Goal: Task Accomplishment & Management: Use online tool/utility

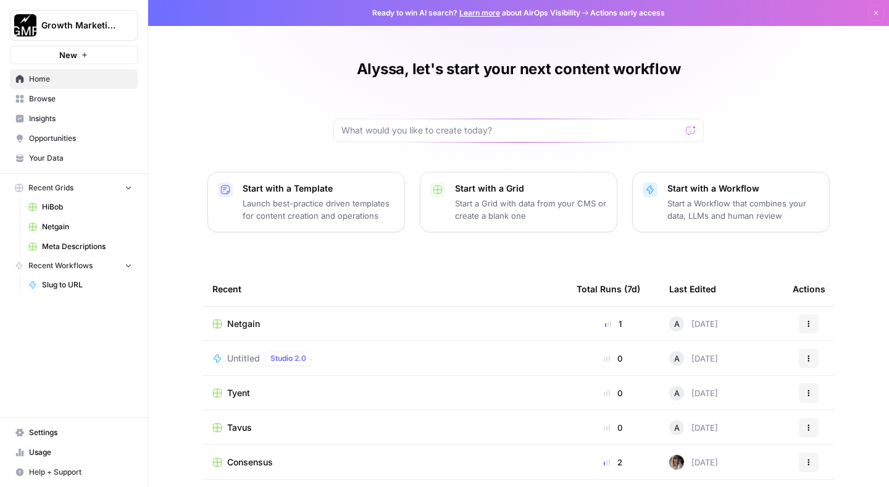
click at [70, 97] on span "Browse" at bounding box center [80, 98] width 103 height 11
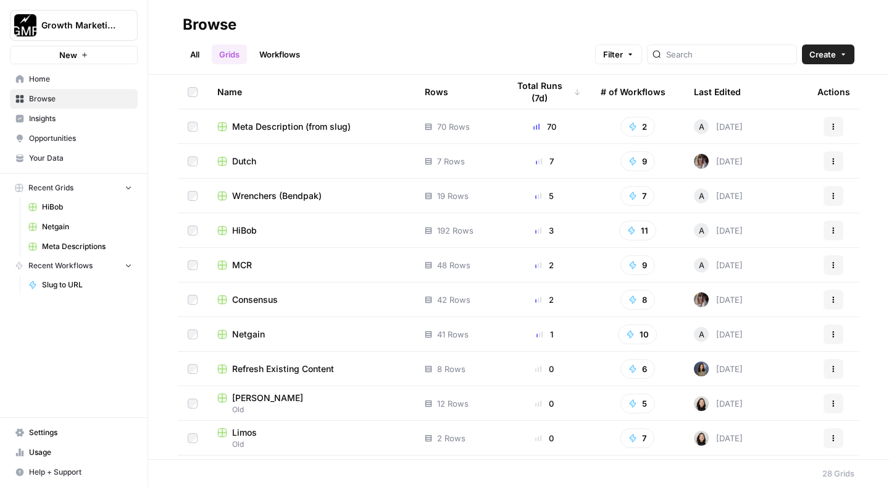
click at [829, 161] on button "Actions" at bounding box center [834, 161] width 20 height 20
click at [761, 188] on span "Duplicate" at bounding box center [769, 190] width 99 height 12
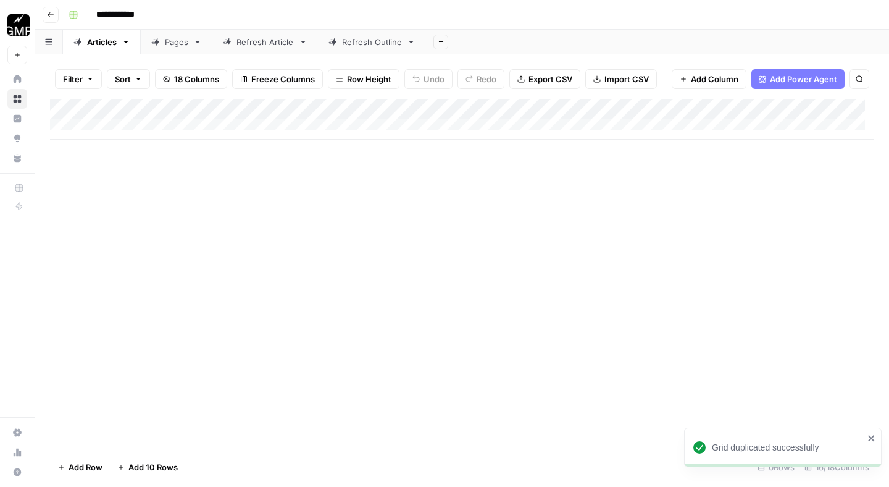
click at [130, 7] on input "**********" at bounding box center [125, 15] width 69 height 20
click at [130, 10] on input "**********" at bounding box center [125, 15] width 69 height 20
click at [131, 10] on input "**********" at bounding box center [125, 15] width 69 height 20
type input "**********"
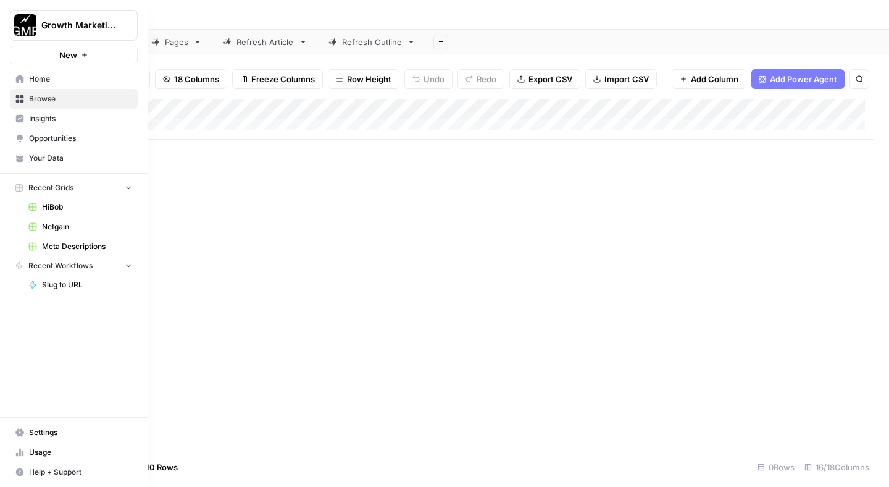
drag, startPoint x: 16, startPoint y: 79, endPoint x: 10, endPoint y: 85, distance: 8.3
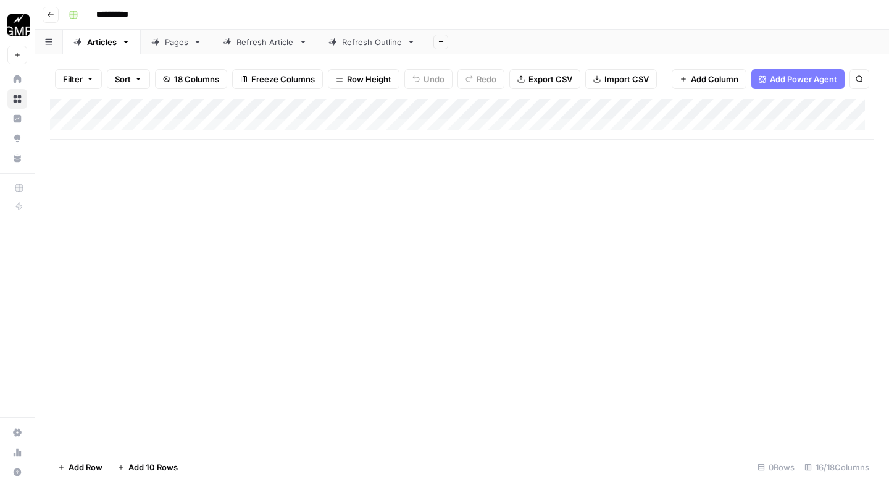
click at [419, 109] on div "Add Column" at bounding box center [462, 119] width 824 height 41
click at [510, 112] on div "Add Column" at bounding box center [462, 119] width 824 height 41
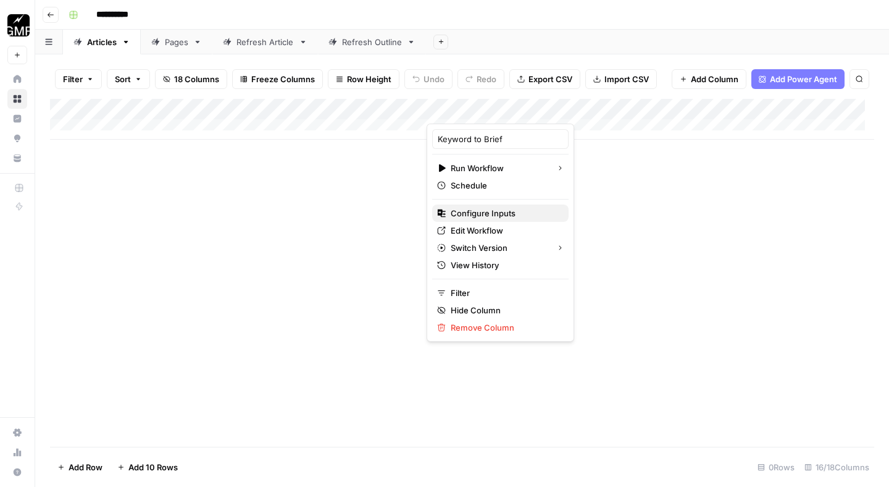
click at [503, 212] on span "Configure Inputs" at bounding box center [505, 213] width 108 height 12
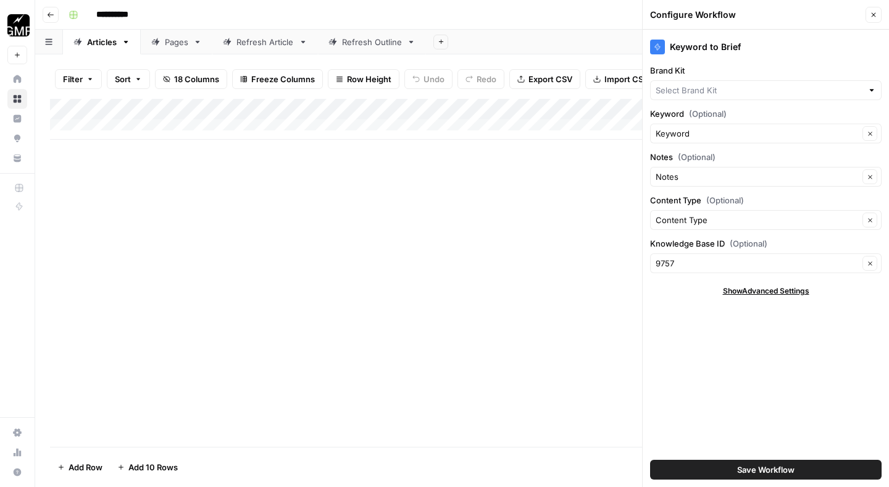
type input "Dutch"
click at [852, 264] on input "Knowledge Base ID (Optional)" at bounding box center [757, 263] width 203 height 12
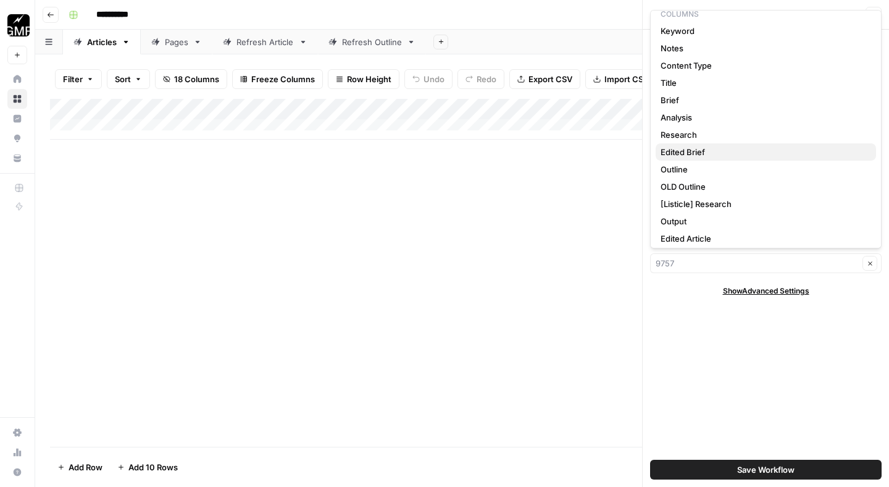
scroll to position [36, 0]
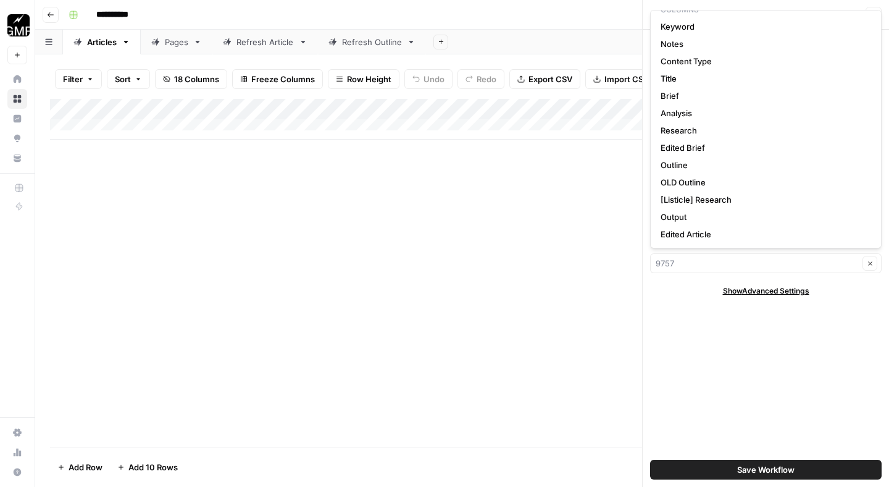
type input "9757"
click at [697, 334] on div "Keyword to Brief Brand Kit Dutch Clear Keyword (Optional) Keyword Clear Notes (…" at bounding box center [766, 258] width 246 height 457
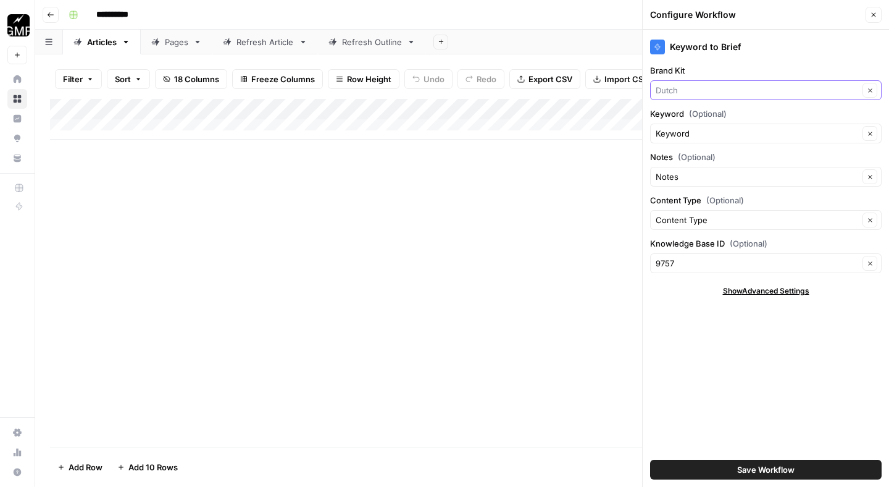
click at [856, 87] on input "Brand Kit" at bounding box center [757, 90] width 203 height 12
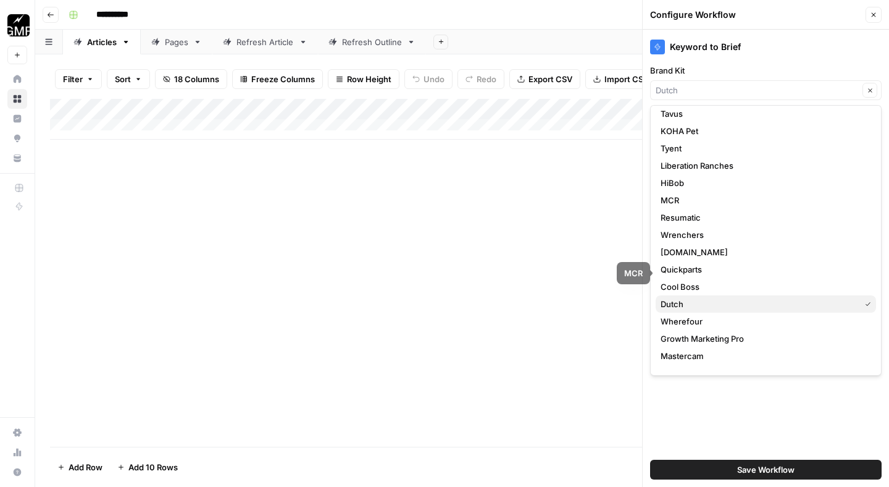
scroll to position [86, 0]
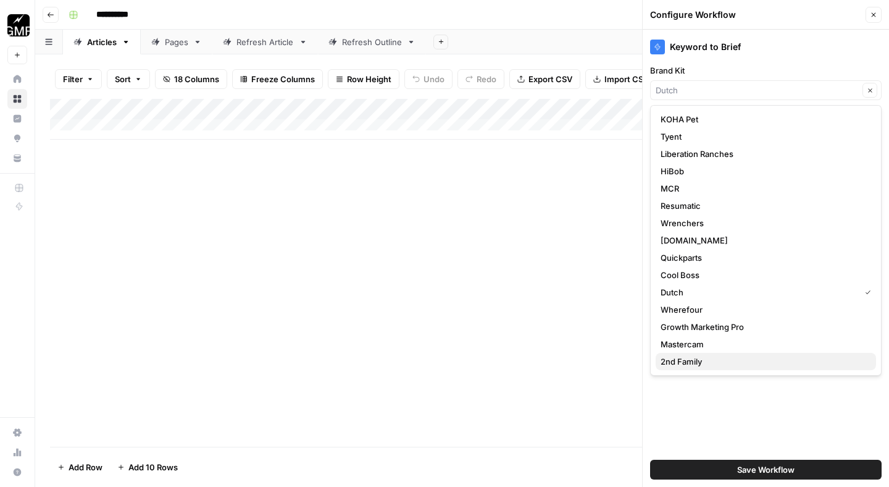
click at [719, 369] on button "2nd Family" at bounding box center [766, 361] width 220 height 17
type input "2nd Family"
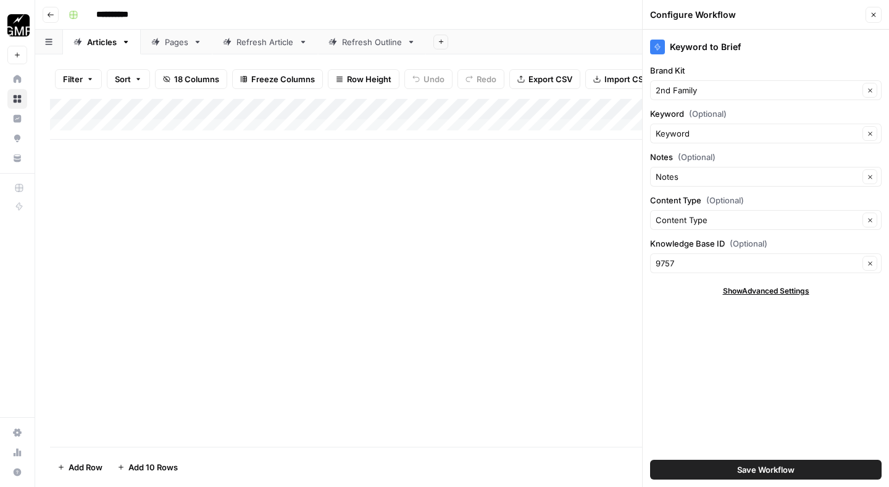
click at [773, 471] on span "Save Workflow" at bounding box center [765, 469] width 57 height 12
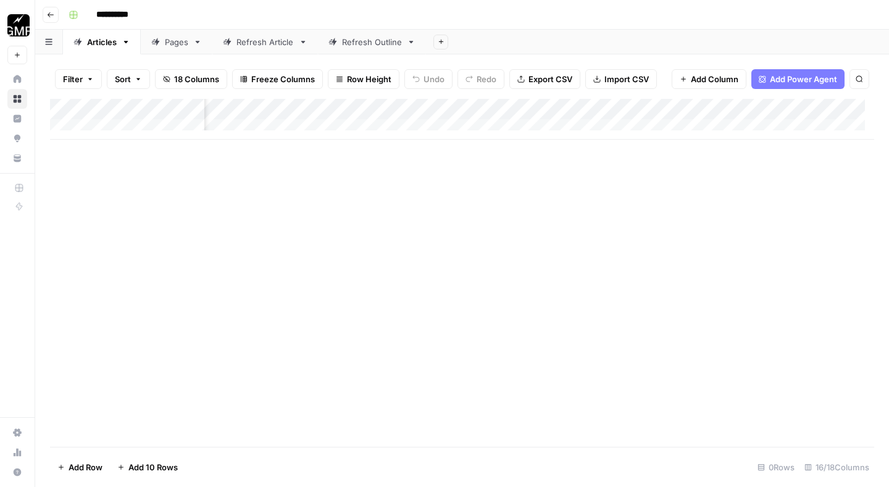
scroll to position [0, 442]
click at [627, 108] on div "Add Column" at bounding box center [462, 119] width 824 height 41
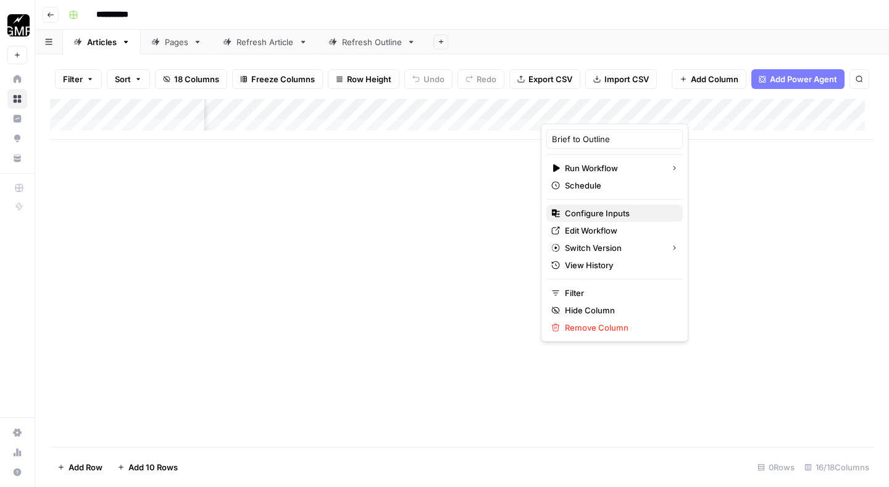
click at [596, 214] on span "Configure Inputs" at bounding box center [619, 213] width 108 height 12
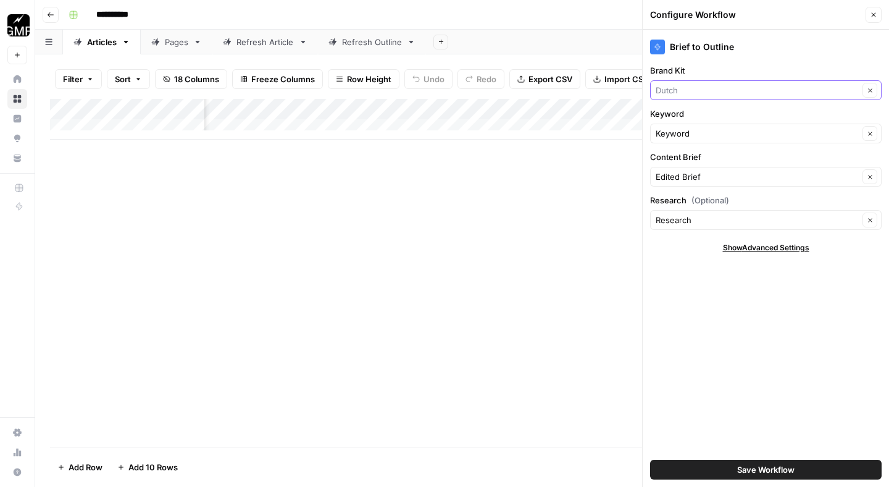
click at [725, 85] on input "Brand Kit" at bounding box center [757, 90] width 203 height 12
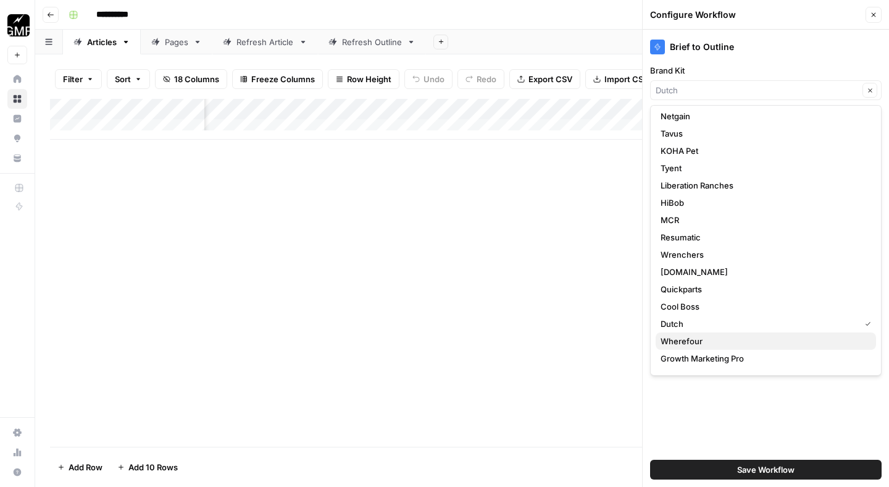
scroll to position [86, 0]
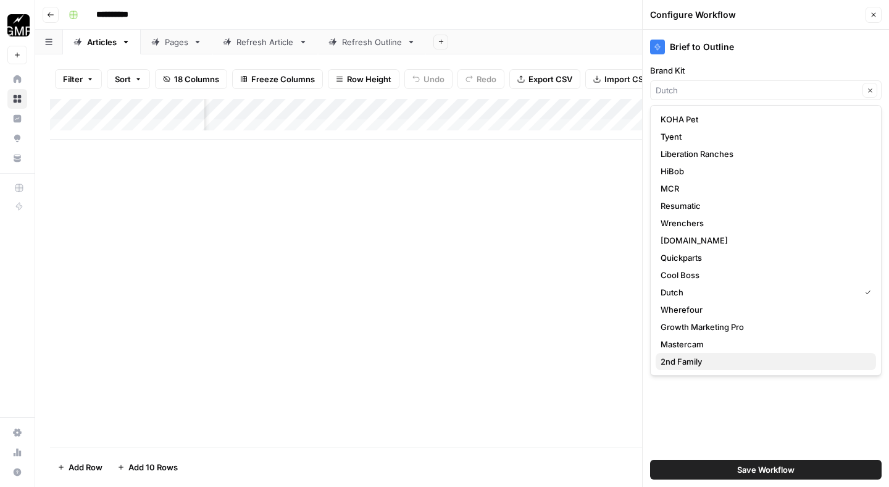
click at [740, 357] on span "2nd Family" at bounding box center [764, 361] width 206 height 12
type input "2nd Family"
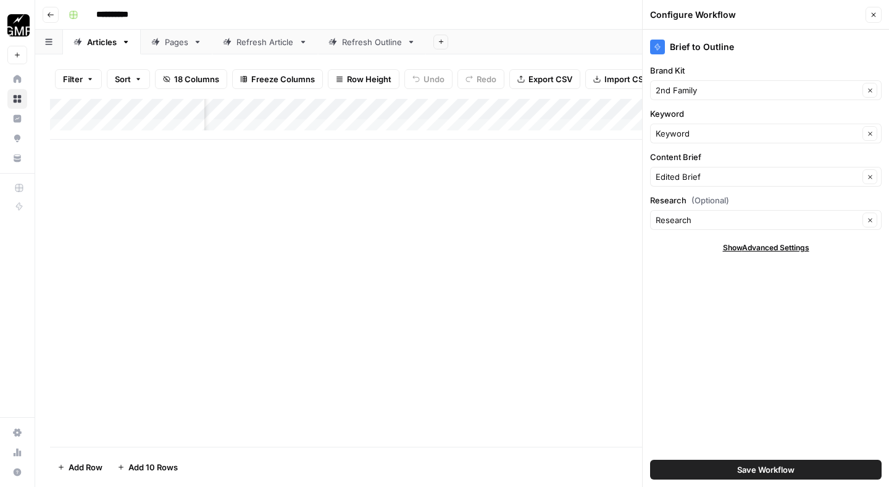
click at [748, 466] on span "Save Workflow" at bounding box center [765, 469] width 57 height 12
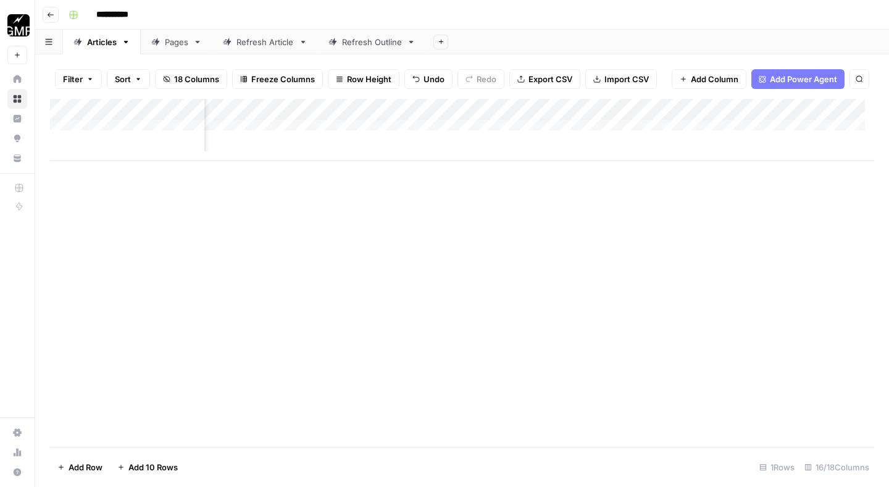
drag, startPoint x: 573, startPoint y: 128, endPoint x: 585, endPoint y: 125, distance: 12.6
click at [585, 125] on div "Add Column" at bounding box center [462, 130] width 824 height 62
click at [523, 109] on div "Add Column" at bounding box center [462, 130] width 824 height 62
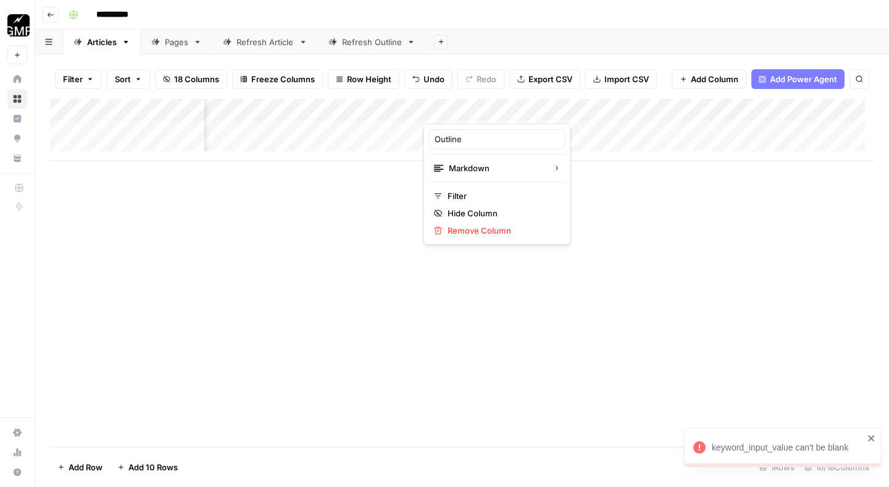
click at [619, 104] on div "Add Column" at bounding box center [462, 130] width 824 height 62
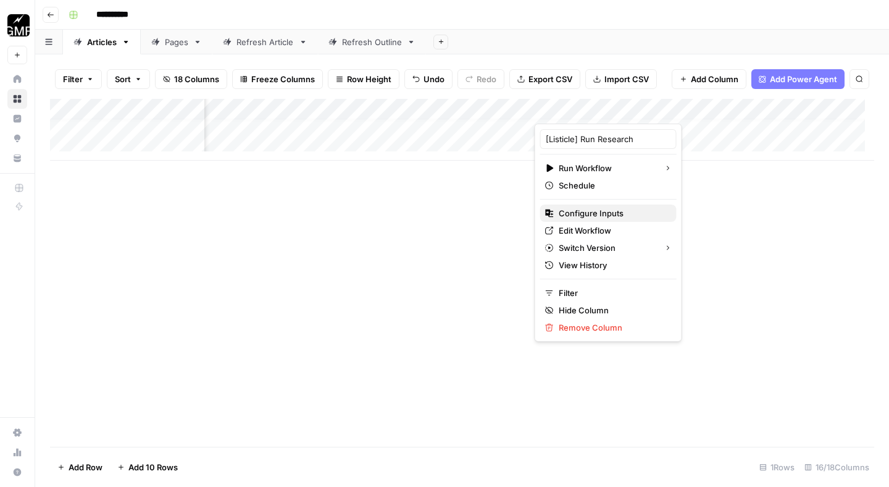
click at [598, 216] on span "Configure Inputs" at bounding box center [613, 213] width 108 height 12
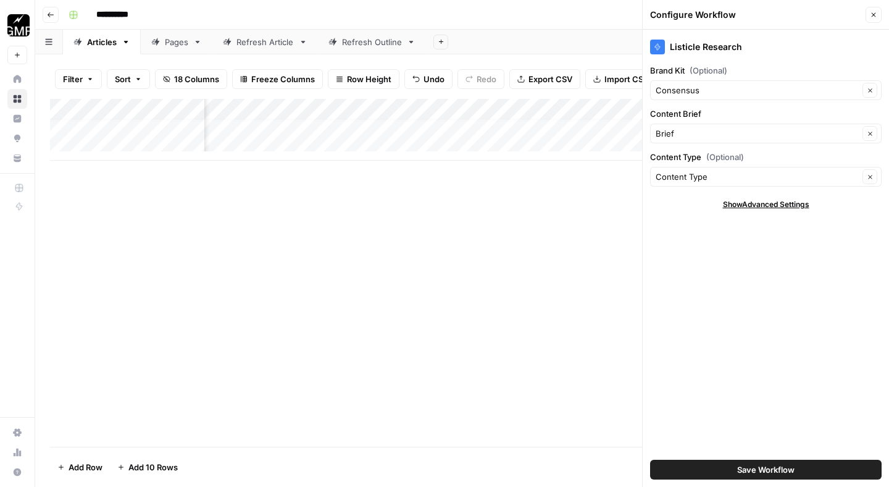
click at [731, 82] on div "Consensus Clear" at bounding box center [766, 90] width 232 height 20
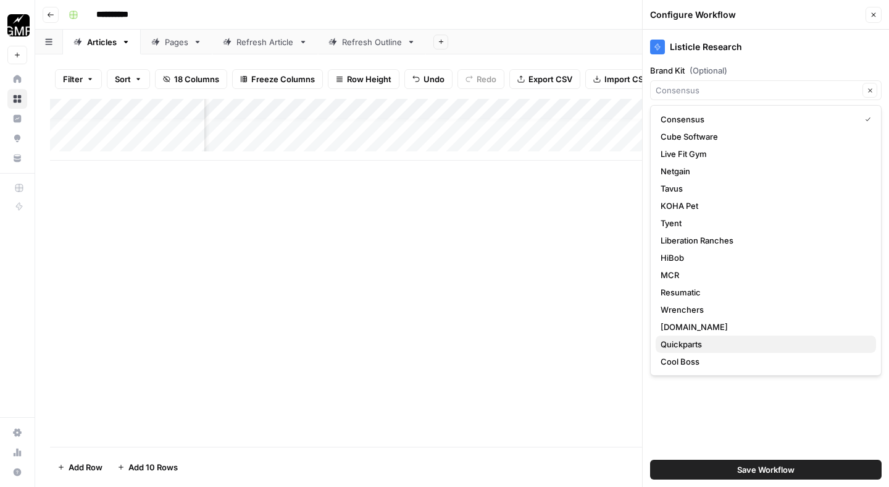
scroll to position [86, 0]
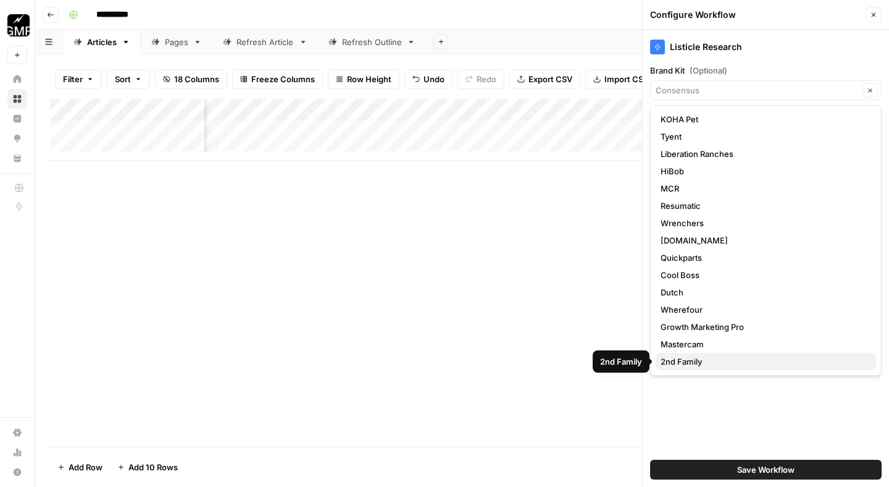
click at [727, 356] on span "2nd Family" at bounding box center [764, 361] width 206 height 12
type input "2nd Family"
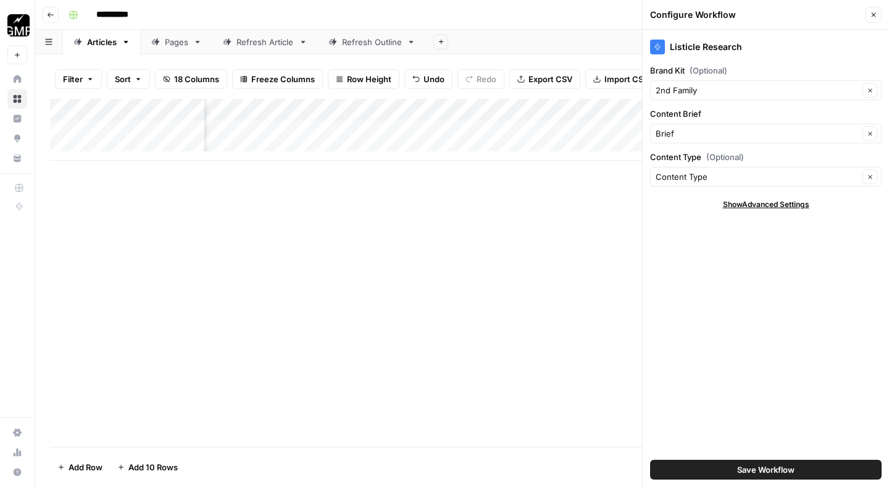
click at [784, 464] on span "Save Workflow" at bounding box center [765, 469] width 57 height 12
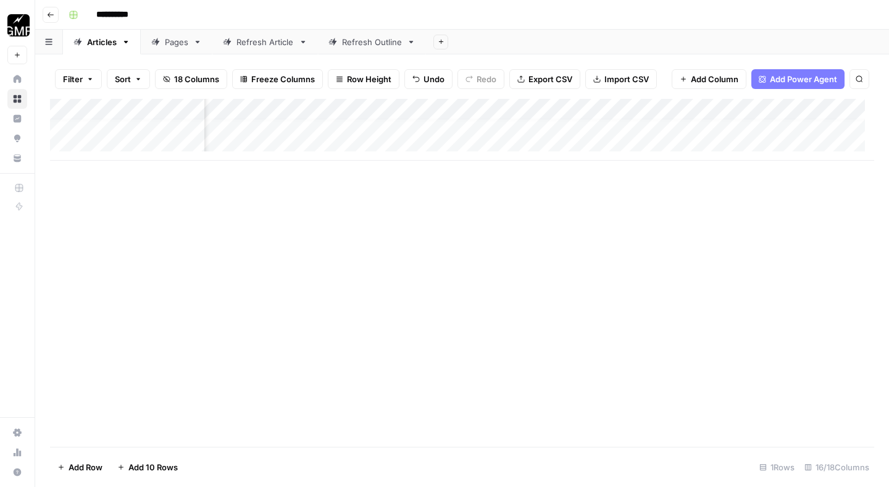
scroll to position [9, 992]
click at [523, 106] on div "Add Column" at bounding box center [462, 130] width 824 height 62
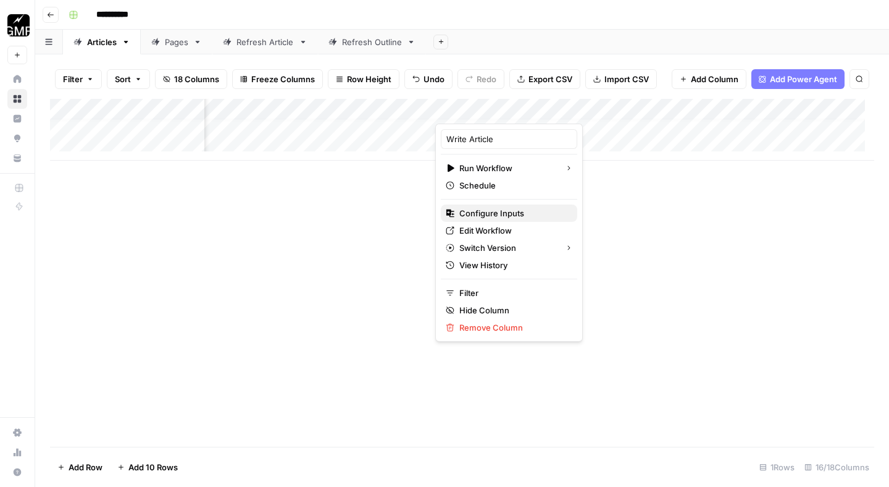
click at [504, 206] on button "Configure Inputs" at bounding box center [509, 212] width 136 height 17
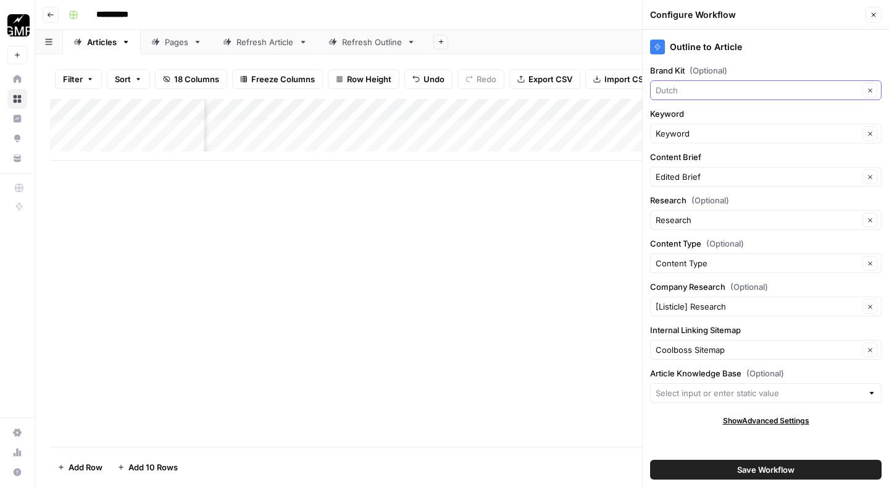
drag, startPoint x: 745, startPoint y: 96, endPoint x: 731, endPoint y: 96, distance: 14.2
click at [745, 96] on input "Brand Kit (Optional)" at bounding box center [757, 90] width 203 height 12
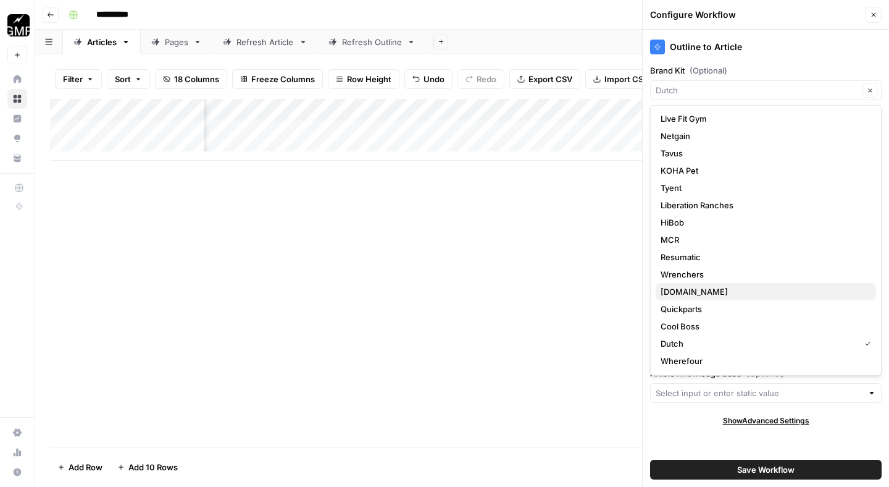
scroll to position [86, 0]
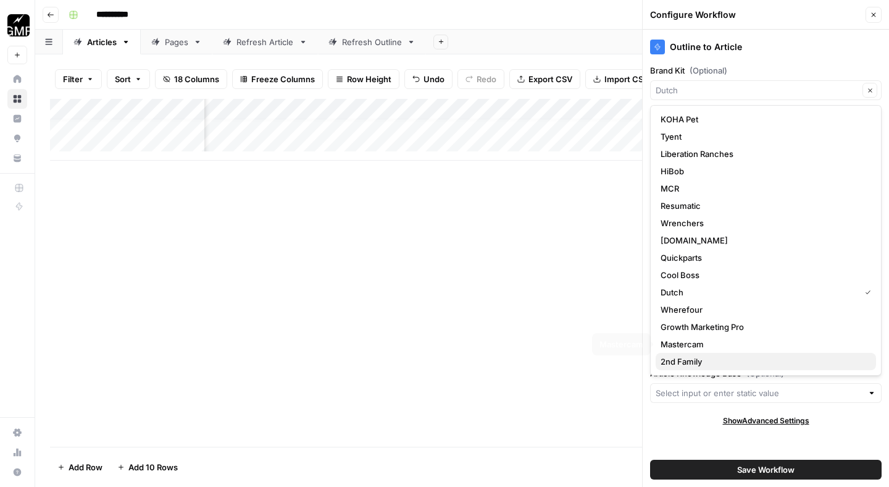
click at [755, 362] on span "2nd Family" at bounding box center [764, 361] width 206 height 12
type input "2nd Family"
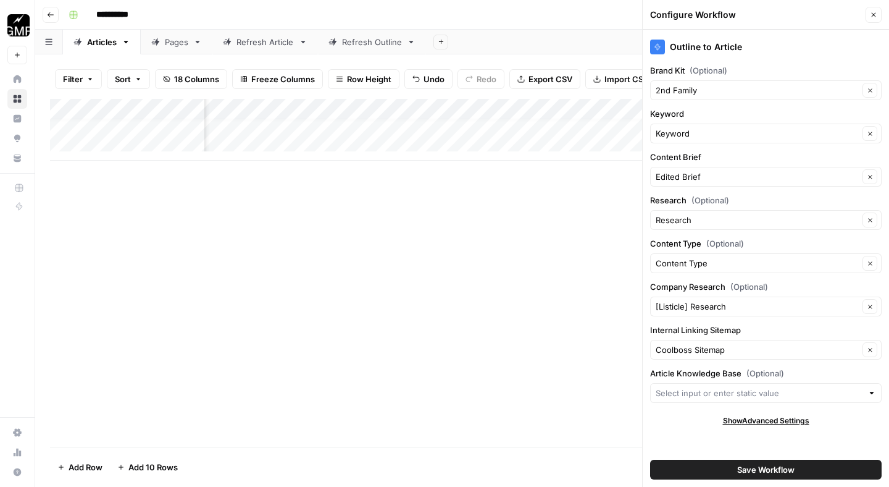
click at [787, 472] on span "Save Workflow" at bounding box center [765, 469] width 57 height 12
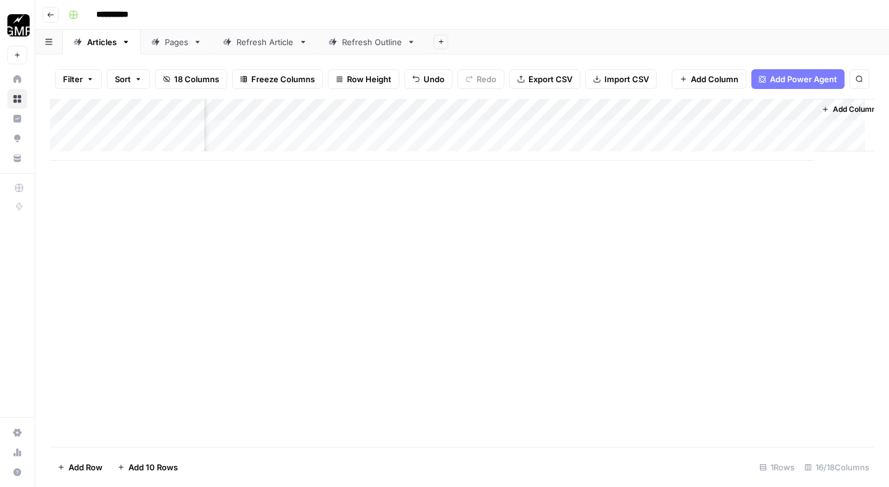
scroll to position [9, 1204]
click at [768, 109] on div "Add Column" at bounding box center [462, 130] width 824 height 62
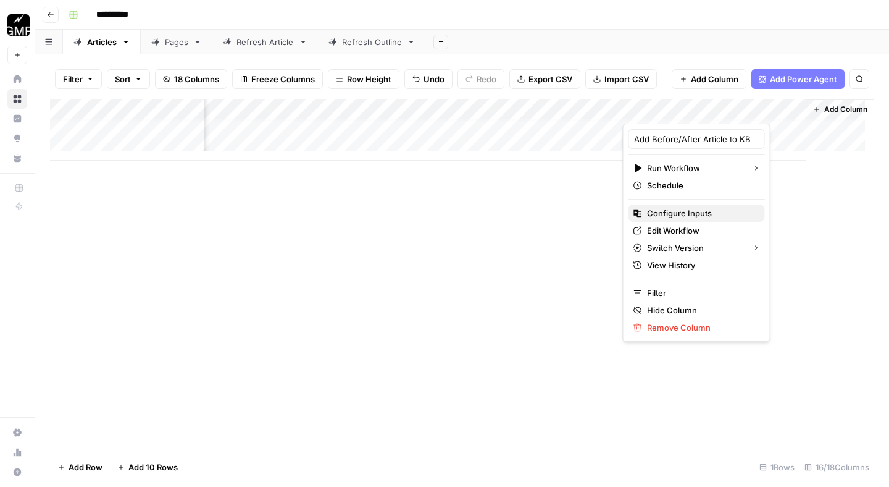
click at [658, 212] on span "Configure Inputs" at bounding box center [701, 213] width 108 height 12
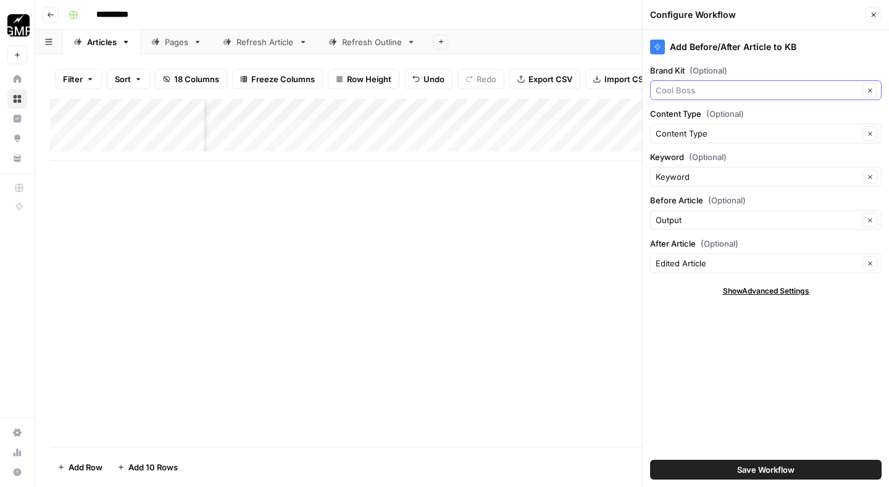
click at [716, 91] on input "Brand Kit (Optional)" at bounding box center [757, 90] width 203 height 12
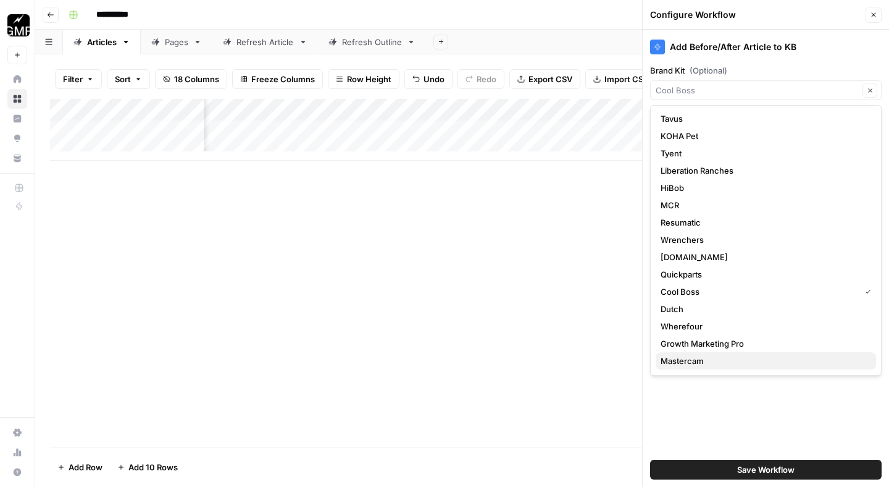
scroll to position [86, 0]
click at [761, 364] on span "2nd Family" at bounding box center [764, 361] width 206 height 12
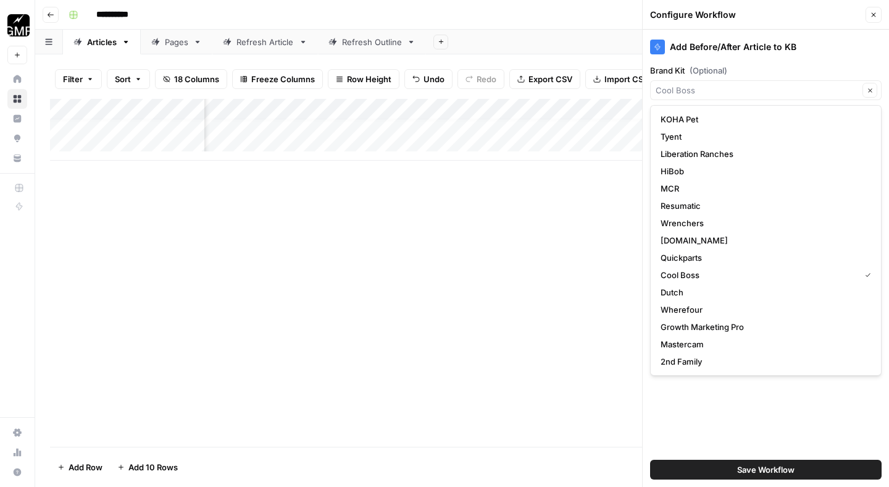
type input "2nd Family"
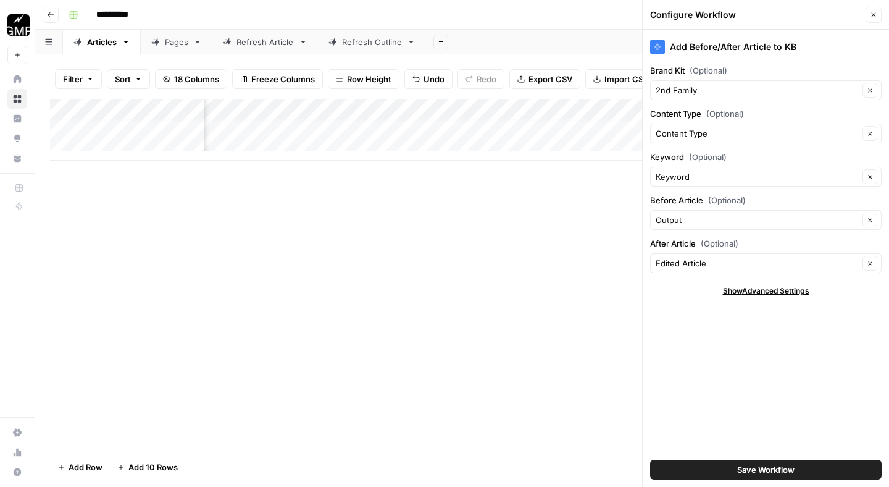
click at [766, 469] on span "Save Workflow" at bounding box center [765, 469] width 57 height 12
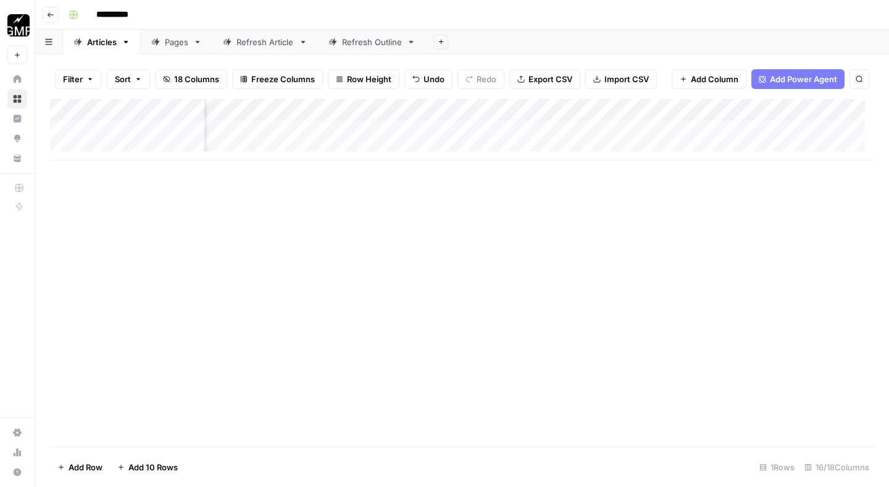
scroll to position [9, 0]
click at [142, 136] on div "Add Column" at bounding box center [462, 130] width 824 height 62
type textarea "**********"
click at [247, 145] on textarea "*" at bounding box center [303, 141] width 198 height 17
type textarea "**********"
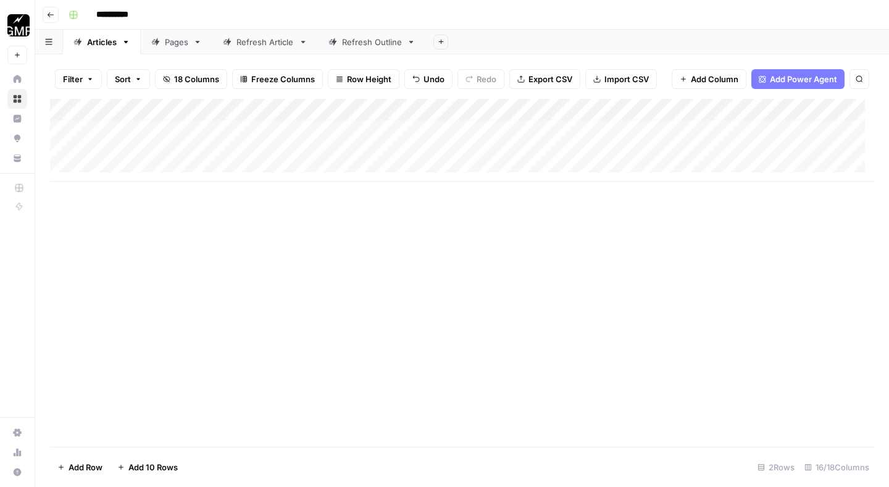
click at [376, 138] on div "Add Column" at bounding box center [462, 140] width 824 height 83
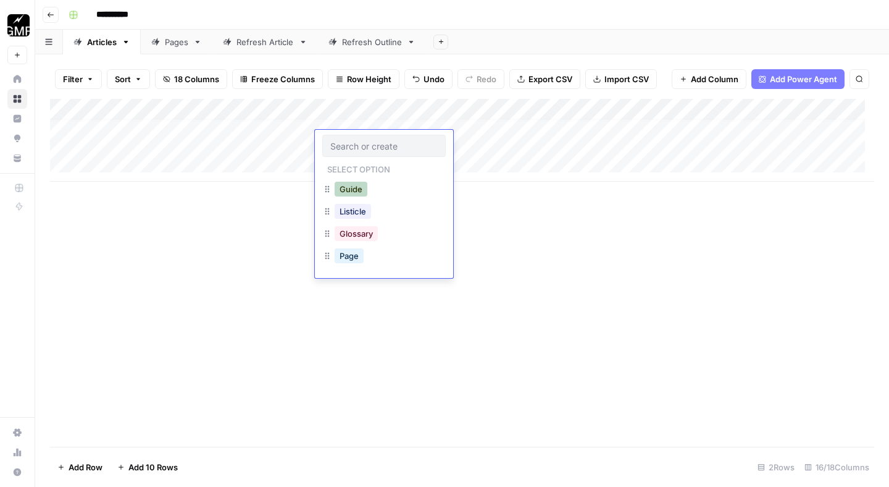
click at [359, 194] on button "Guide" at bounding box center [351, 189] width 33 height 15
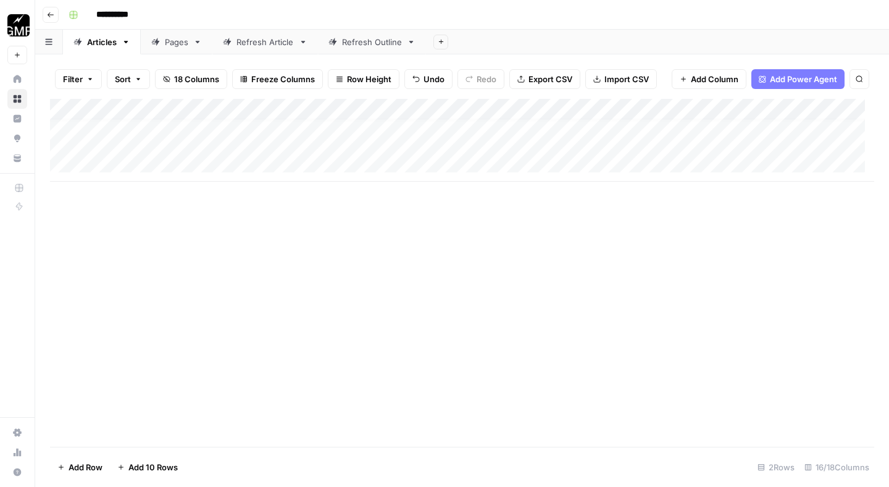
click at [482, 141] on div "Add Column" at bounding box center [462, 140] width 824 height 83
click at [122, 163] on div "Add Column" at bounding box center [462, 140] width 824 height 83
click at [122, 163] on textarea at bounding box center [192, 162] width 198 height 17
type textarea "**********"
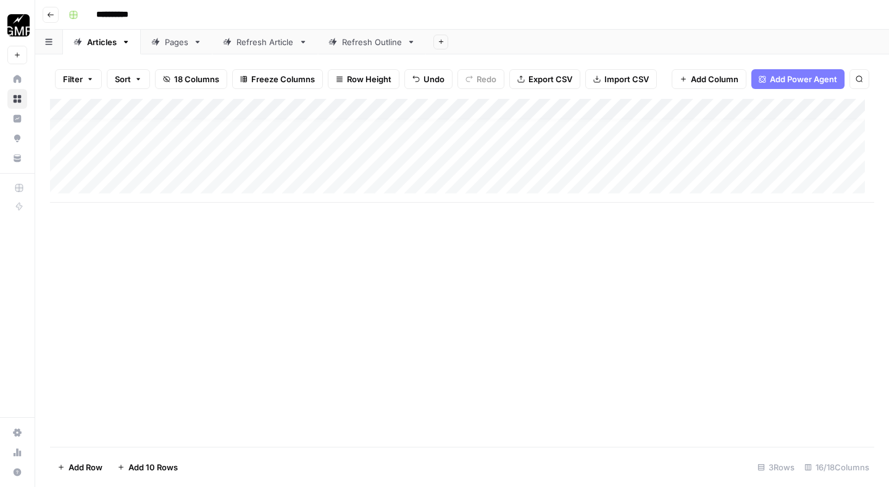
click at [277, 158] on div "Add Column" at bounding box center [462, 151] width 824 height 104
type textarea "**********"
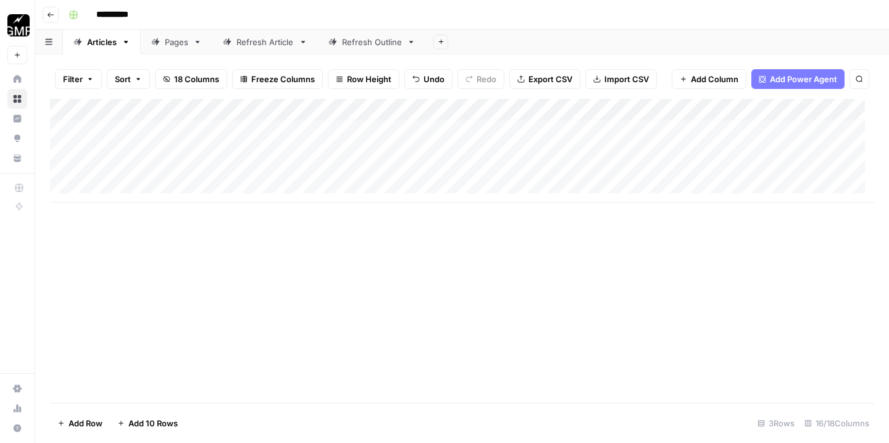
click at [274, 158] on div "Add Column" at bounding box center [462, 151] width 824 height 104
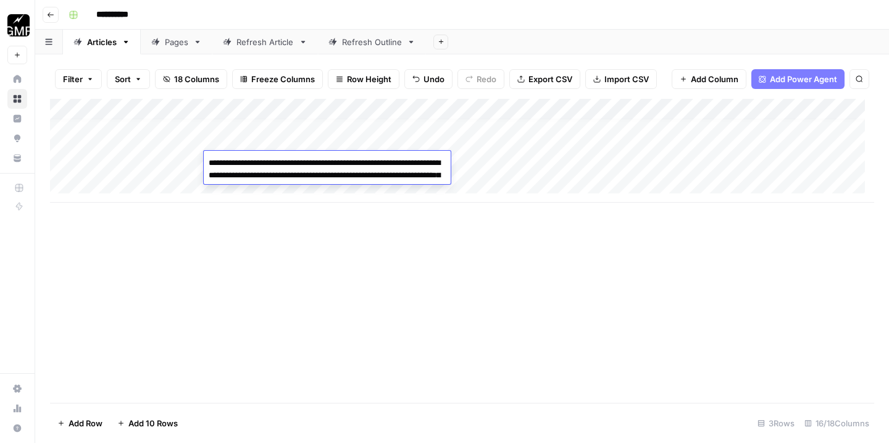
type textarea "**********"
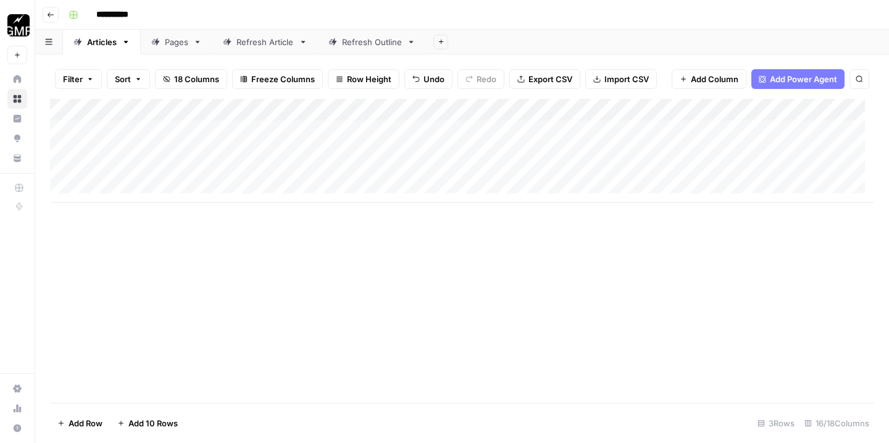
click at [256, 157] on div "Add Column" at bounding box center [462, 151] width 824 height 104
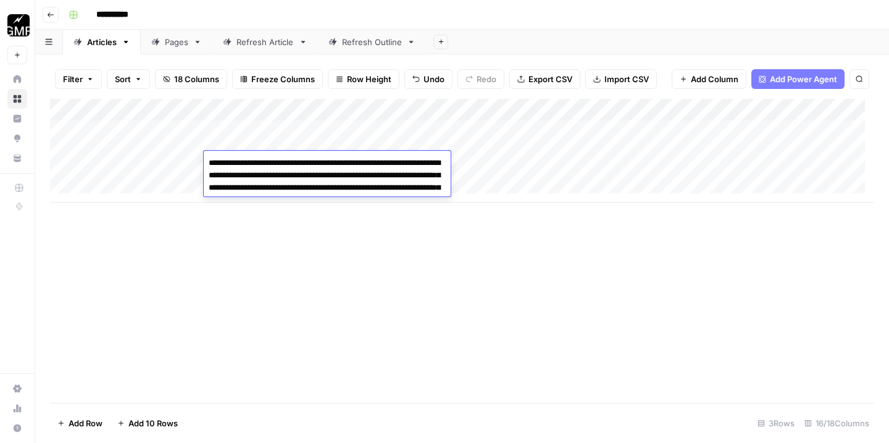
type textarea "**********"
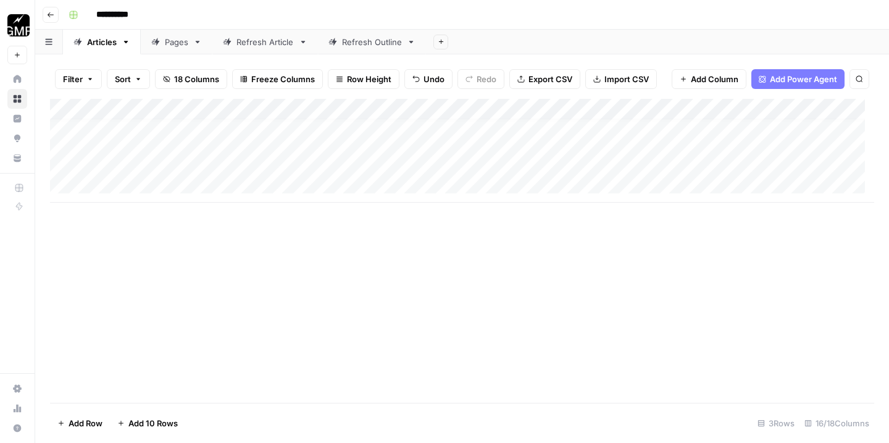
click at [371, 160] on div "Add Column" at bounding box center [462, 151] width 824 height 104
click at [374, 175] on div "Add Column" at bounding box center [462, 151] width 824 height 104
click at [375, 161] on div "Add Column" at bounding box center [462, 161] width 824 height 125
click at [369, 167] on div "Add Column" at bounding box center [462, 161] width 824 height 125
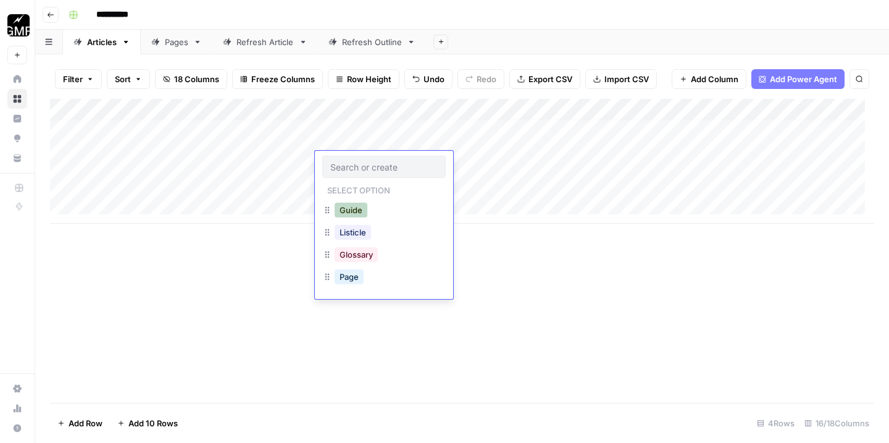
click at [348, 210] on button "Guide" at bounding box center [351, 210] width 33 height 15
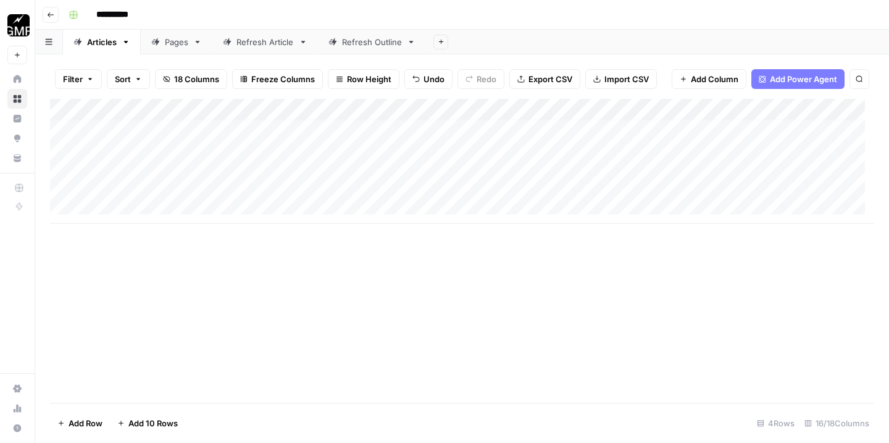
click at [493, 160] on div "Add Column" at bounding box center [462, 161] width 824 height 125
click at [64, 130] on div "Add Column" at bounding box center [462, 161] width 824 height 125
click at [91, 422] on span "Delete 1 Row" at bounding box center [81, 423] width 49 height 12
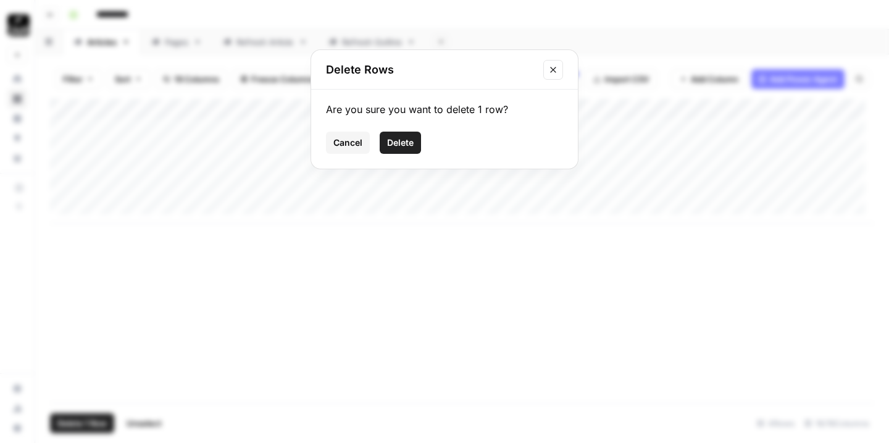
click at [397, 142] on span "Delete" at bounding box center [400, 142] width 27 height 12
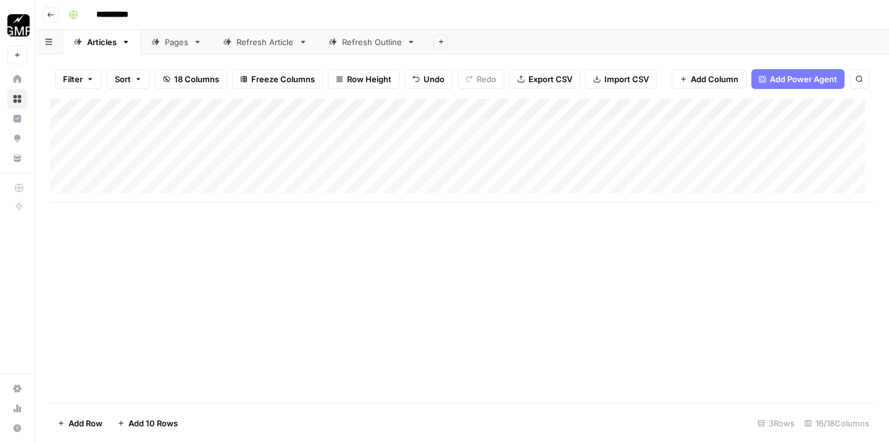
click at [469, 127] on div "Add Column" at bounding box center [462, 151] width 824 height 104
click at [468, 127] on div "Add Column" at bounding box center [462, 151] width 824 height 104
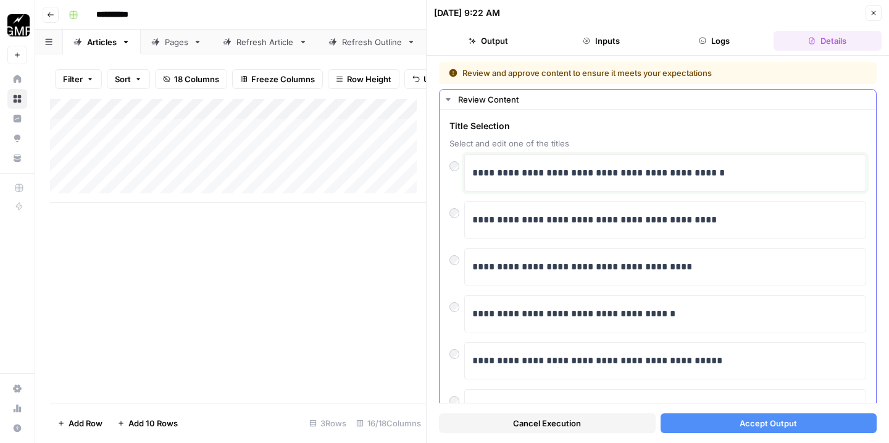
click at [742, 169] on p "**********" at bounding box center [660, 173] width 377 height 16
drag, startPoint x: 737, startPoint y: 174, endPoint x: 441, endPoint y: 182, distance: 295.9
click at [440, 185] on div "**********" at bounding box center [658, 367] width 437 height 514
click at [486, 177] on p "**********" at bounding box center [660, 173] width 377 height 16
drag, startPoint x: 472, startPoint y: 177, endPoint x: 713, endPoint y: 177, distance: 240.2
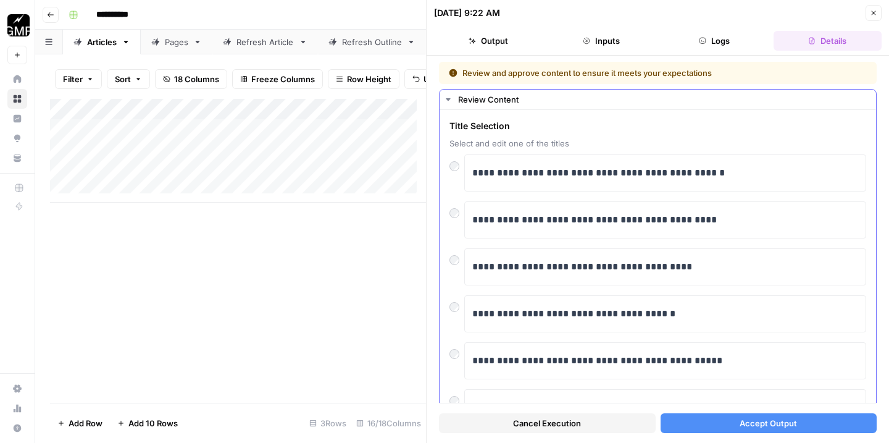
click at [713, 177] on div "**********" at bounding box center [665, 172] width 402 height 37
drag, startPoint x: 713, startPoint y: 177, endPoint x: 474, endPoint y: 174, distance: 238.4
click at [474, 174] on p "**********" at bounding box center [660, 173] width 377 height 16
click at [745, 419] on span "Accept Output" at bounding box center [768, 423] width 57 height 12
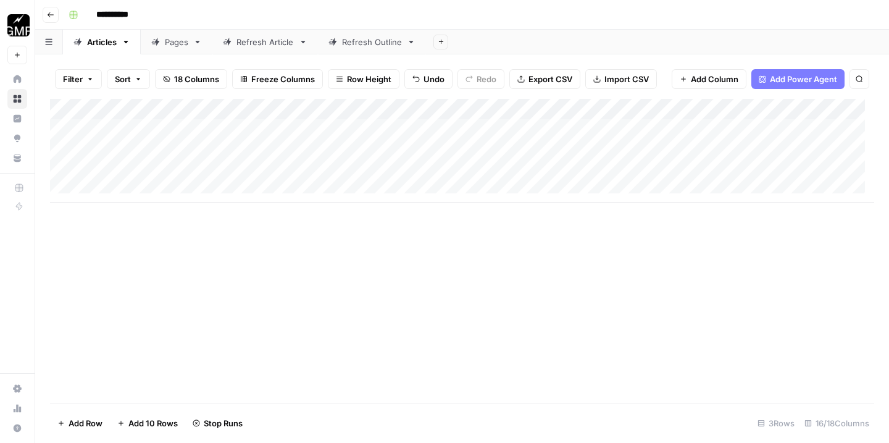
click at [471, 153] on div "Add Column" at bounding box center [462, 151] width 824 height 104
click at [472, 153] on div "Add Column" at bounding box center [462, 151] width 824 height 104
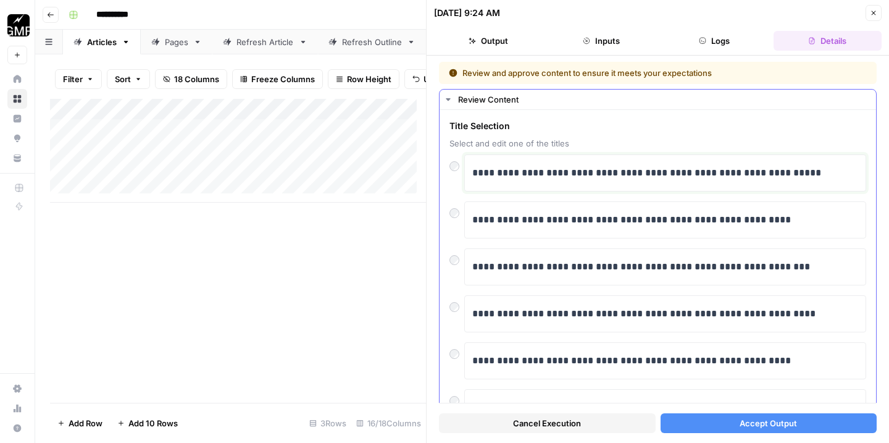
click at [644, 172] on p "**********" at bounding box center [660, 173] width 377 height 16
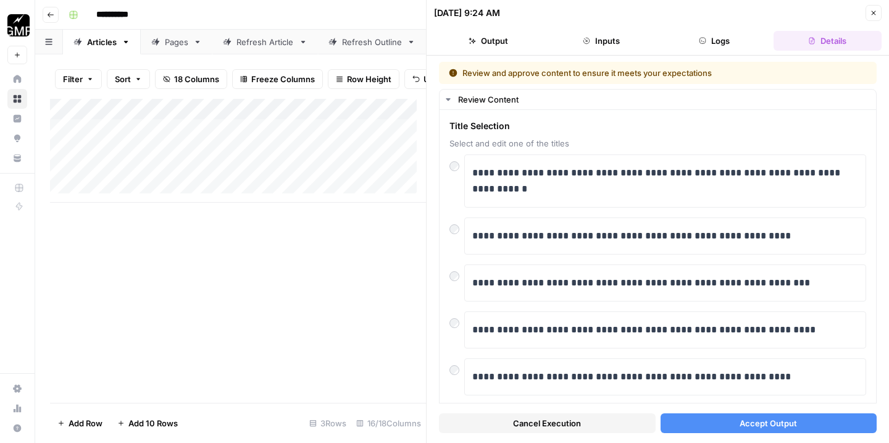
click at [761, 423] on span "Accept Output" at bounding box center [768, 423] width 57 height 12
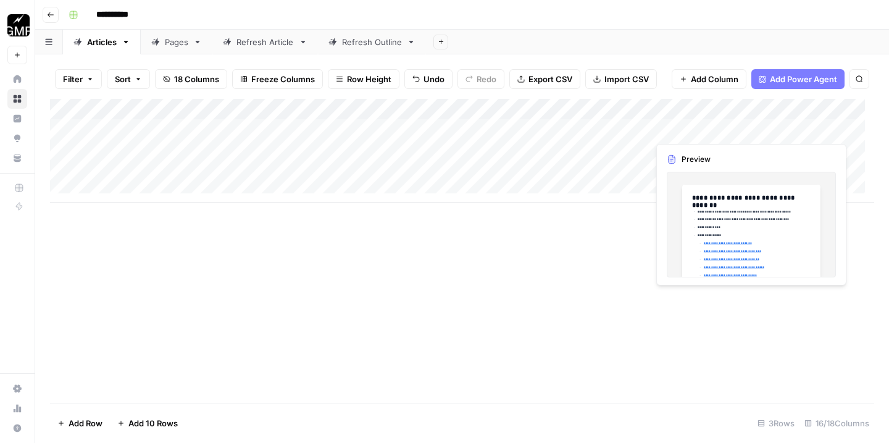
click at [705, 130] on div "Add Column" at bounding box center [462, 151] width 824 height 104
click at [705, 129] on div "Add Column" at bounding box center [462, 151] width 824 height 104
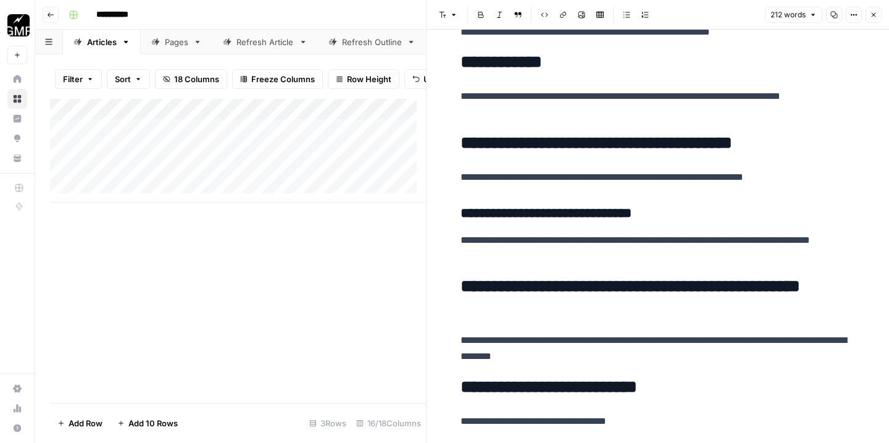
scroll to position [563, 0]
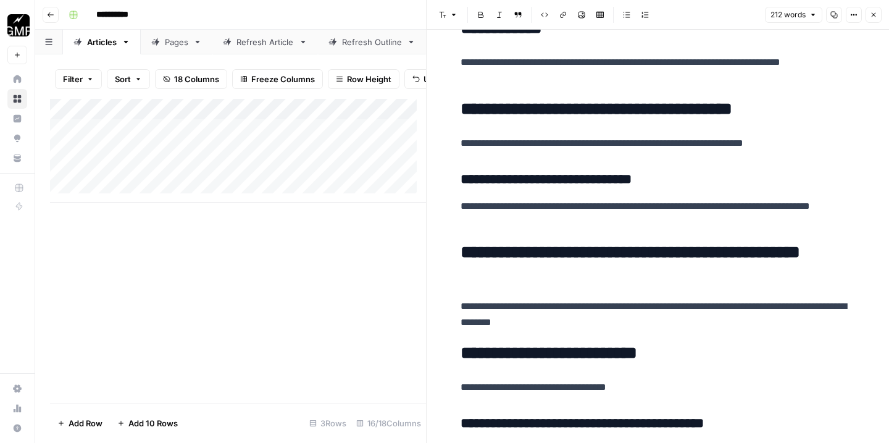
click at [682, 214] on p "**********" at bounding box center [658, 214] width 395 height 32
click at [688, 209] on p "**********" at bounding box center [658, 214] width 395 height 32
copy div "**********"
click at [873, 19] on button "Close" at bounding box center [874, 15] width 16 height 16
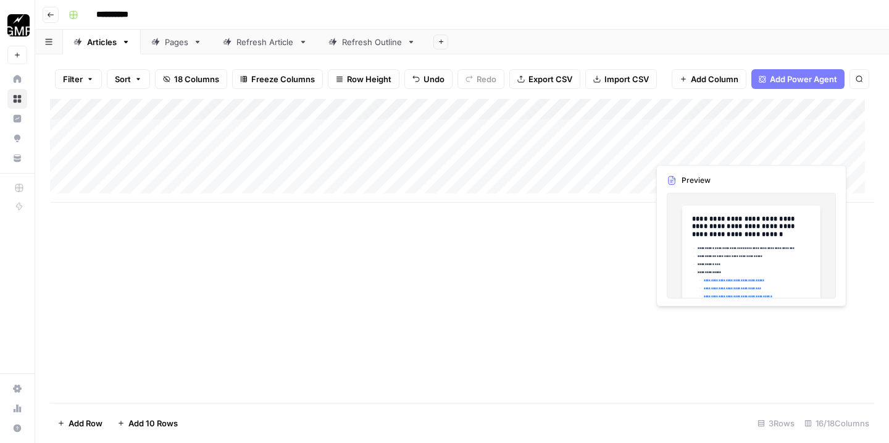
click at [694, 145] on div "Add Column" at bounding box center [462, 151] width 824 height 104
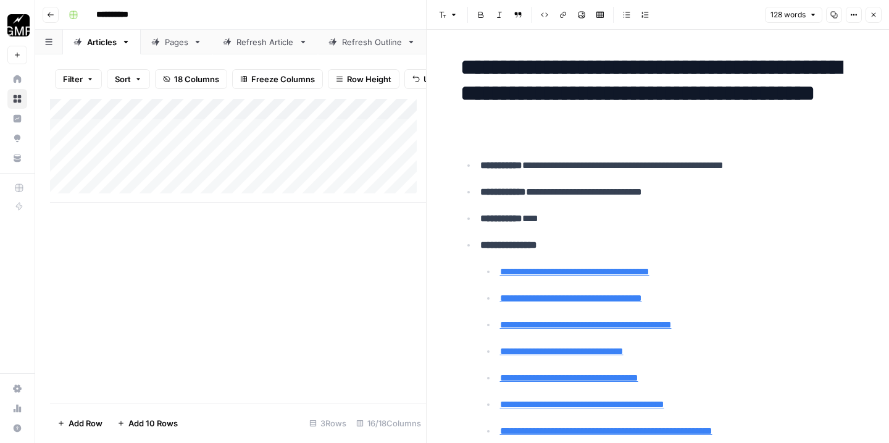
click at [658, 122] on h1 "**********" at bounding box center [658, 93] width 395 height 78
copy div "**********"
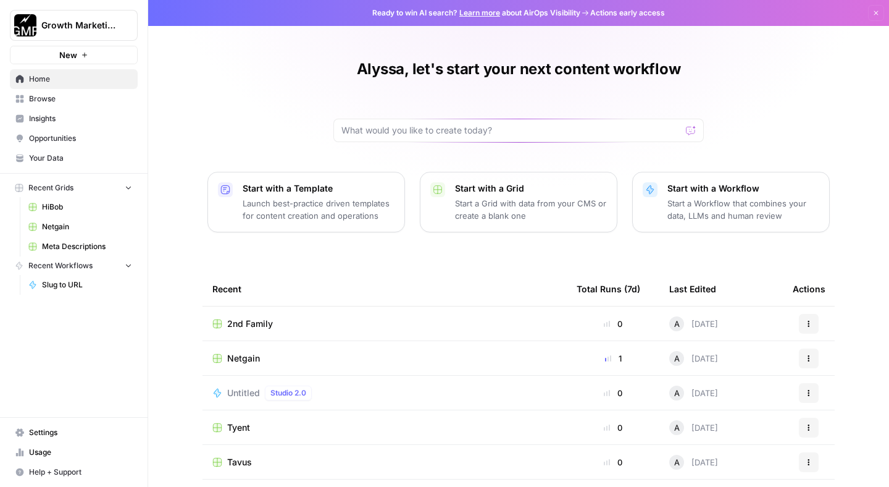
click at [62, 95] on span "Browse" at bounding box center [80, 98] width 103 height 11
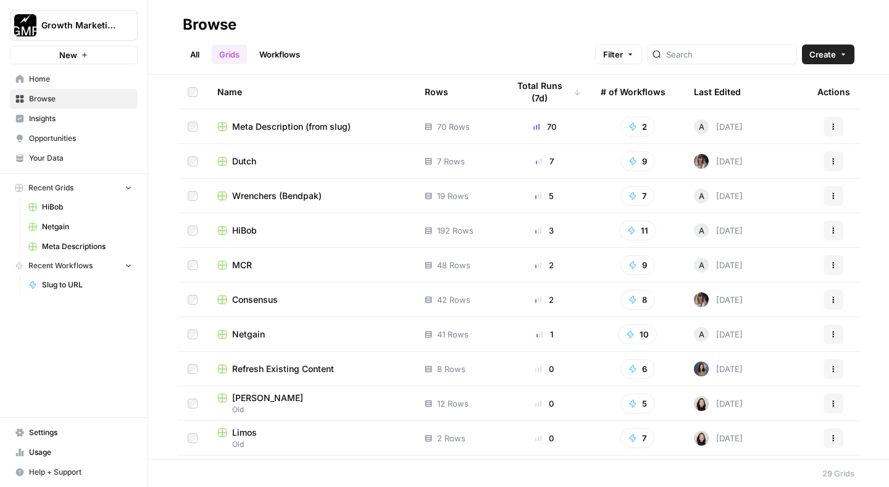
click at [90, 154] on span "Your Data" at bounding box center [80, 158] width 103 height 11
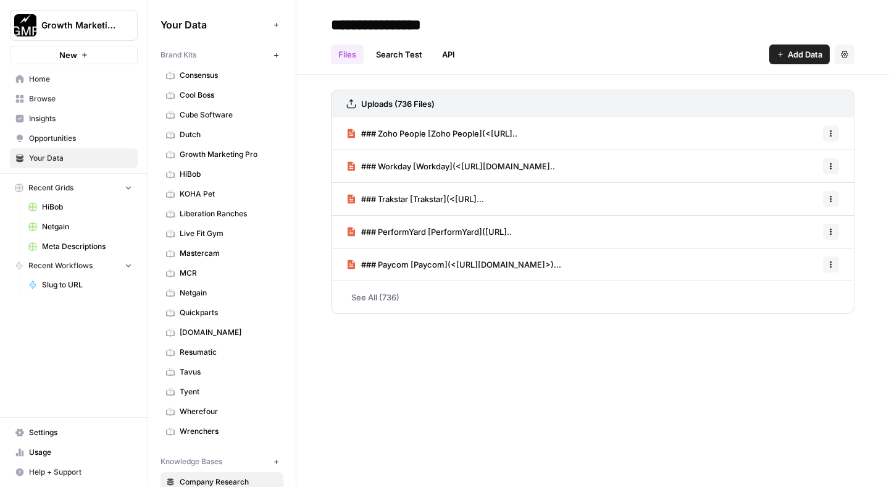
click at [259, 137] on span "Dutch" at bounding box center [229, 134] width 98 height 11
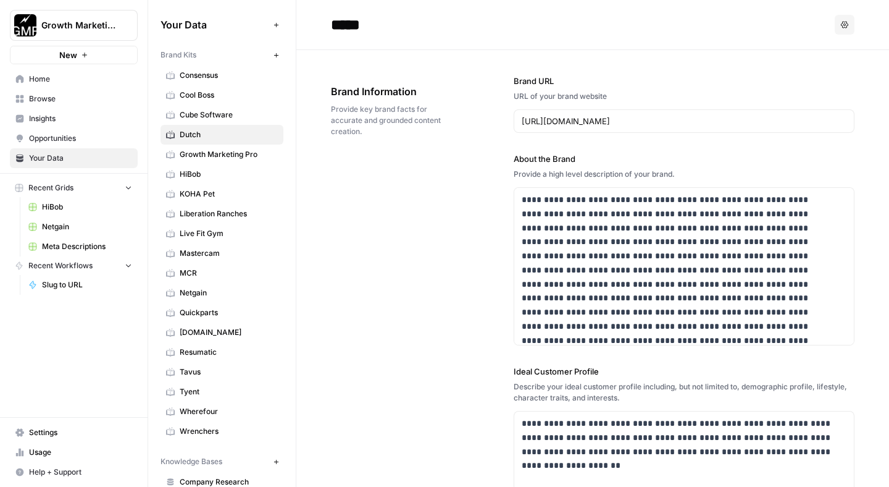
click at [841, 27] on icon "button" at bounding box center [844, 24] width 7 height 7
click at [697, 37] on header "***** Options" at bounding box center [592, 25] width 593 height 50
click at [274, 55] on icon "button" at bounding box center [276, 54] width 4 height 4
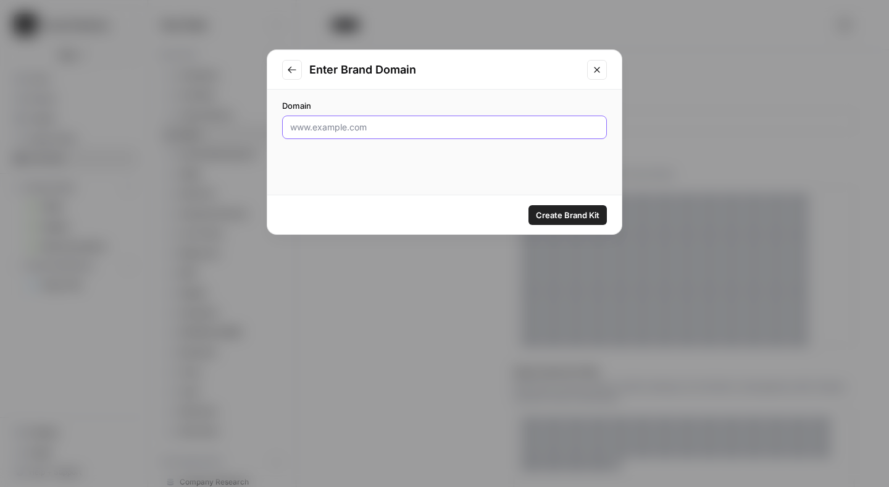
click at [347, 124] on input "Domain" at bounding box center [444, 127] width 309 height 12
paste input "https://2ndfamily.com/"
type input "https://2ndfamily.com/"
click at [571, 217] on span "Create Brand Kit" at bounding box center [568, 215] width 64 height 12
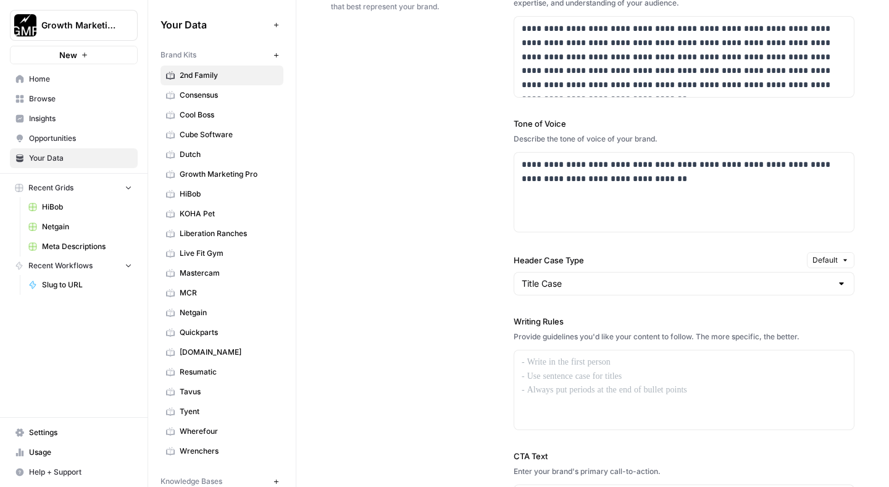
scroll to position [839, 0]
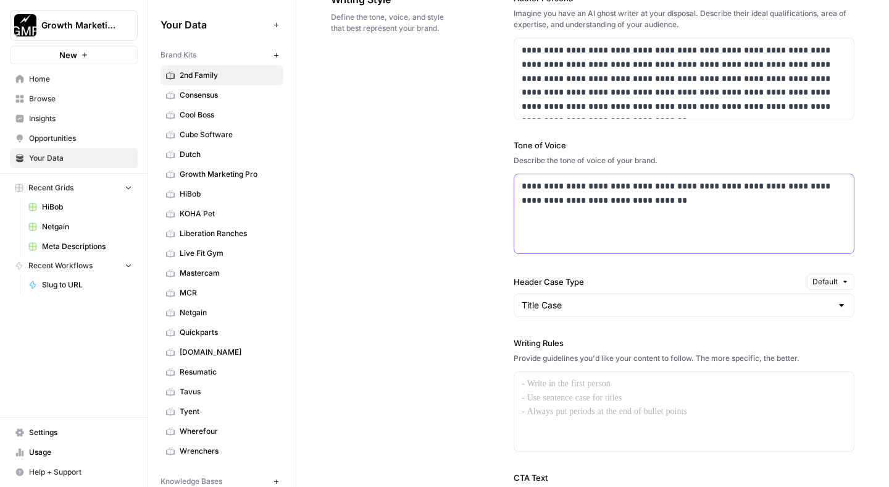
click at [676, 204] on p "**********" at bounding box center [681, 193] width 318 height 28
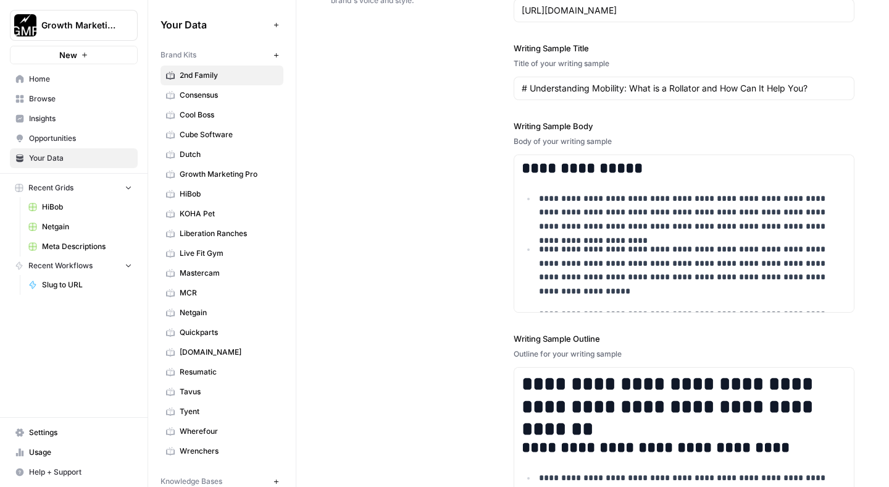
scroll to position [1719, 0]
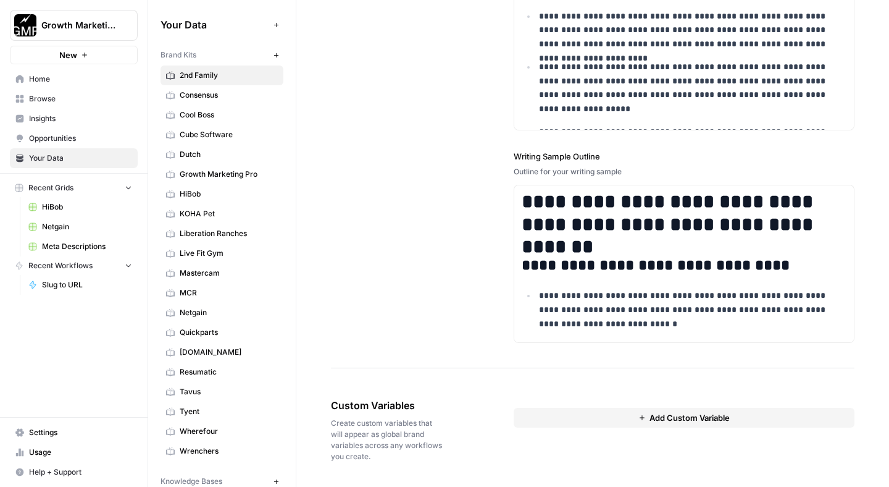
click at [630, 419] on button "Add Custom Variable" at bounding box center [684, 418] width 341 height 20
click at [612, 445] on body "**********" at bounding box center [444, 243] width 889 height 487
type input "Page outline"
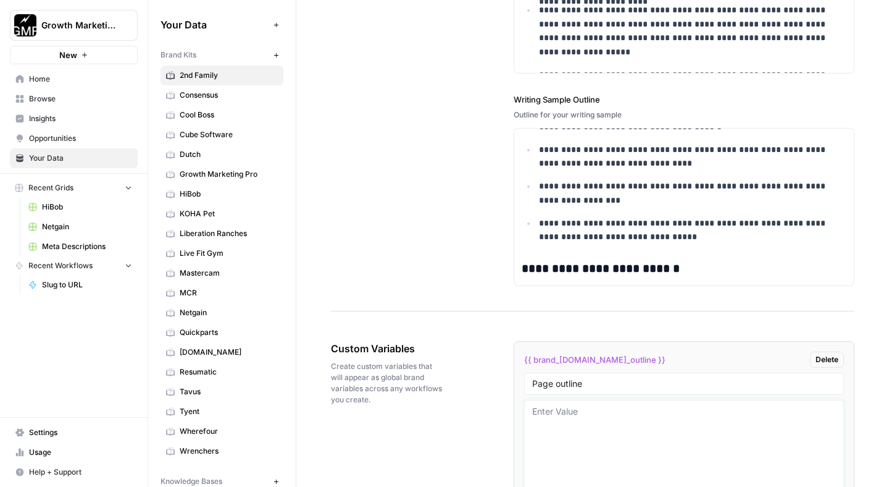
scroll to position [1853, 0]
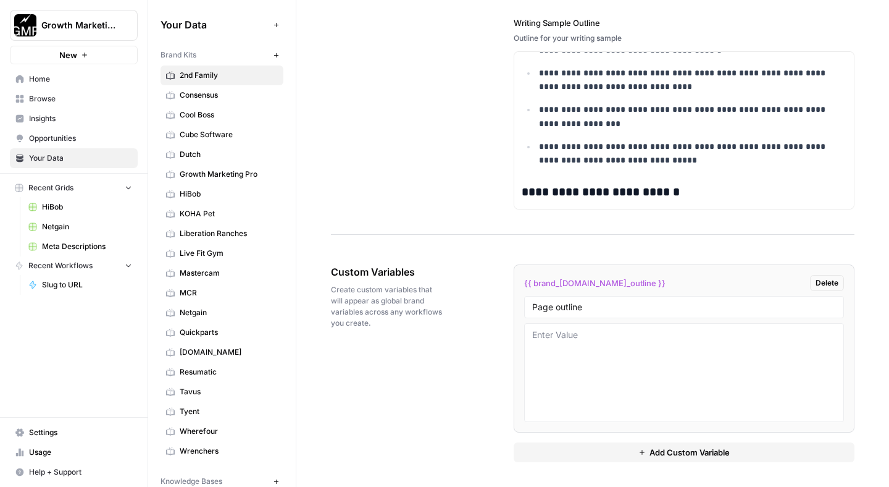
click at [738, 454] on button "Add Custom Variable" at bounding box center [684, 452] width 341 height 20
click at [598, 482] on input "text" at bounding box center [684, 484] width 304 height 11
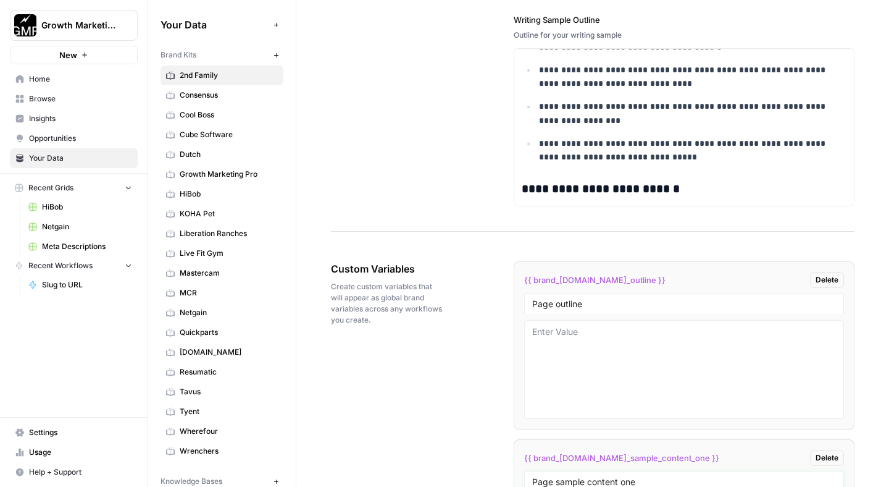
type input "Page sample content one"
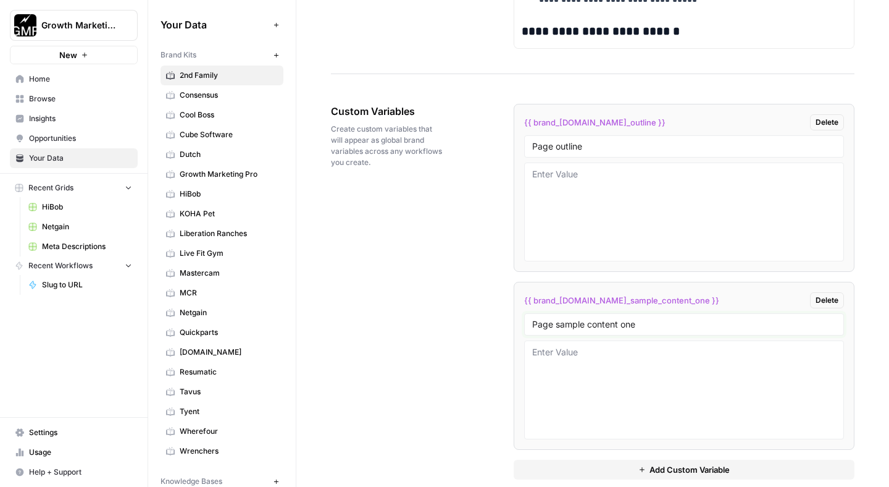
scroll to position [2030, 0]
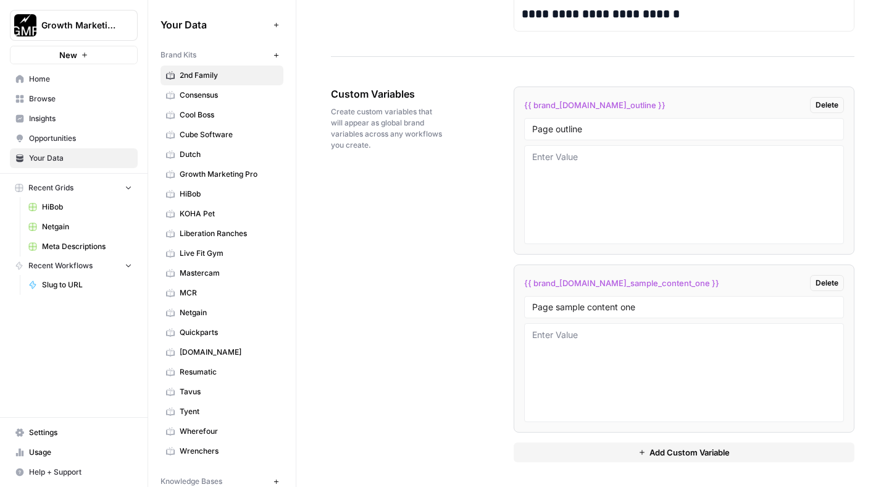
click at [576, 458] on button "Add Custom Variable" at bounding box center [684, 452] width 341 height 20
click at [594, 484] on input "text" at bounding box center [684, 484] width 304 height 11
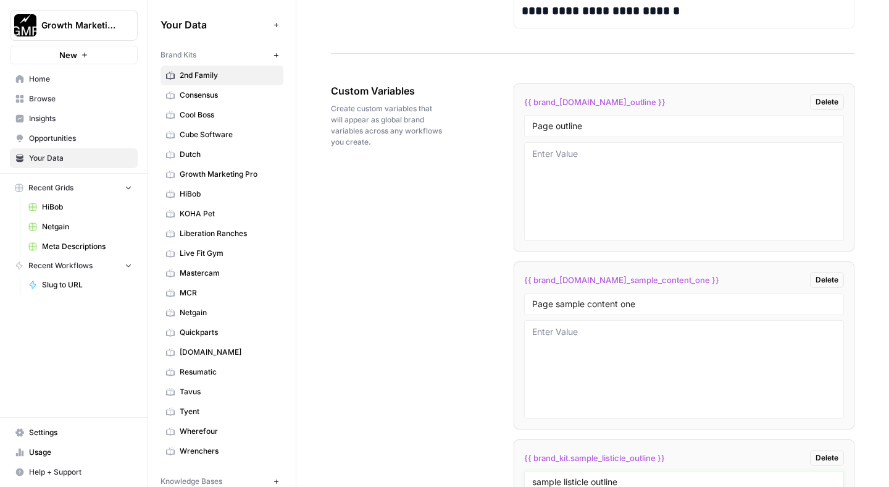
type input "sample listicle outline"
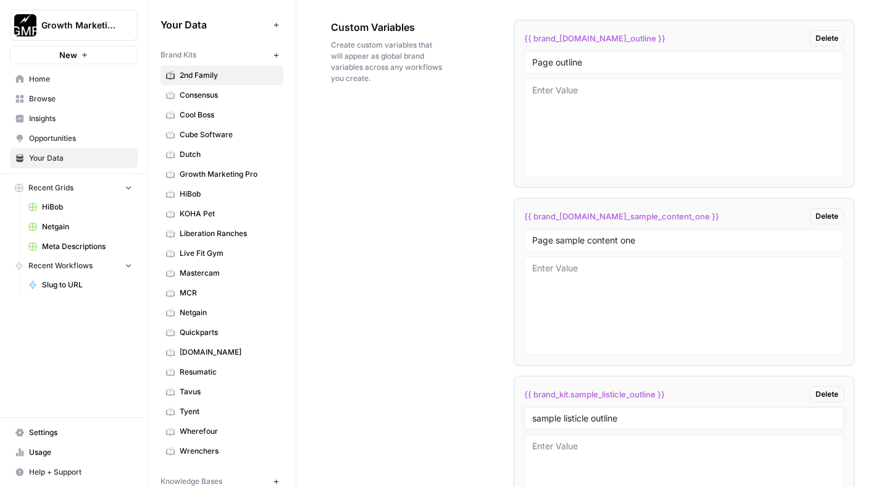
scroll to position [2208, 0]
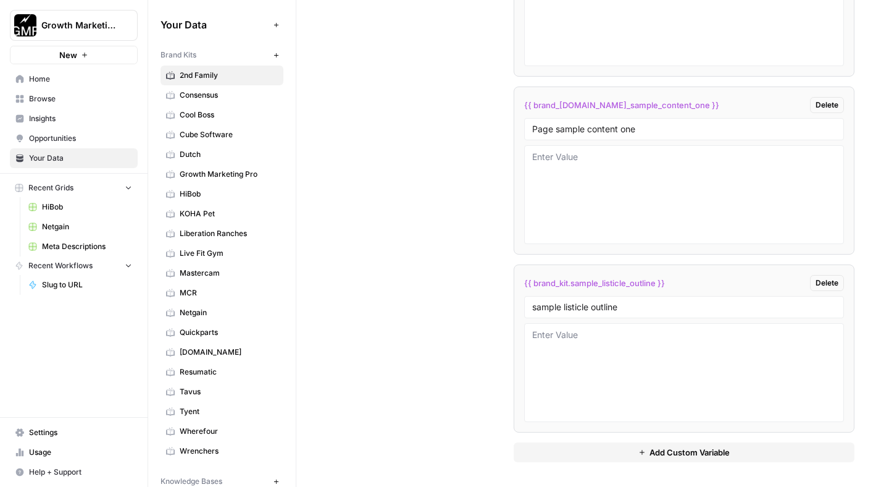
click at [664, 456] on span "Add Custom Variable" at bounding box center [690, 452] width 80 height 12
drag, startPoint x: 609, startPoint y: 480, endPoint x: 600, endPoint y: 466, distance: 17.5
click at [608, 480] on input "text" at bounding box center [684, 484] width 304 height 11
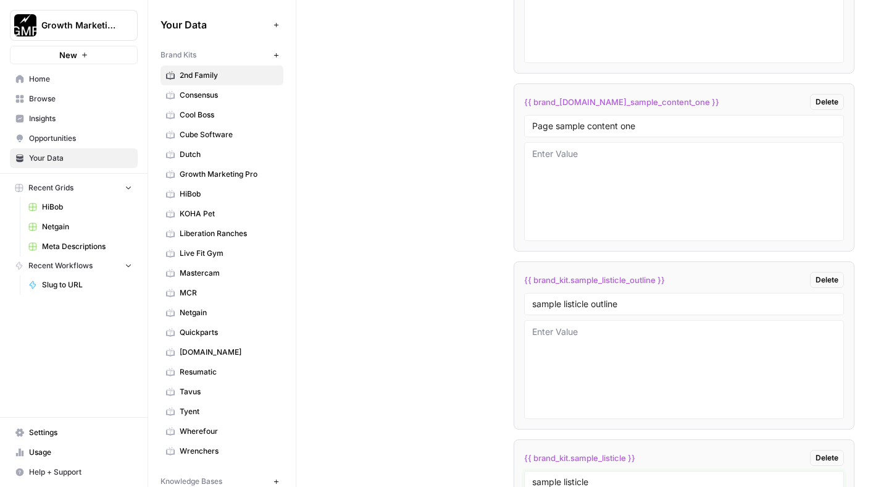
type input "sample listicle"
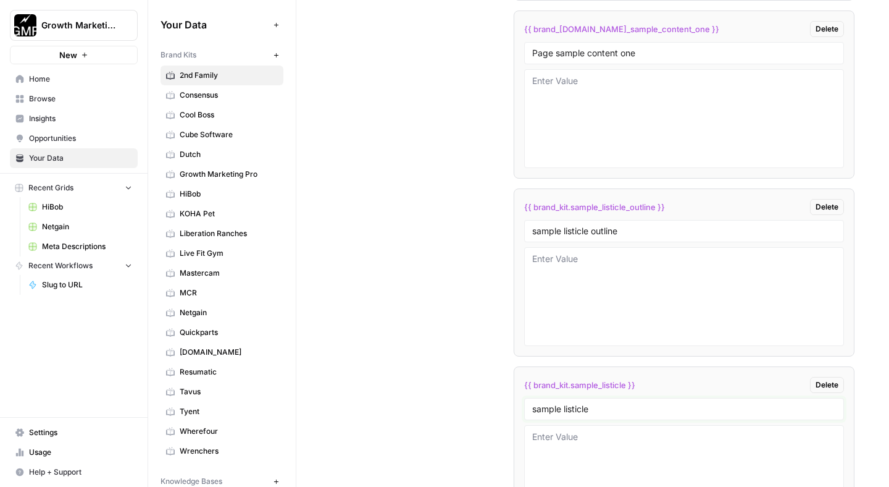
scroll to position [2386, 0]
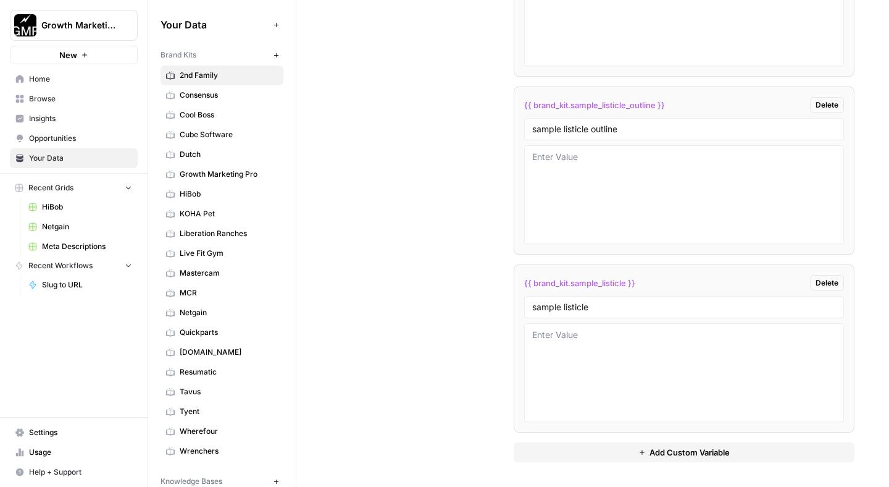
click at [658, 453] on span "Add Custom Variable" at bounding box center [690, 452] width 80 height 12
click at [592, 479] on input "text" at bounding box center [684, 484] width 304 height 11
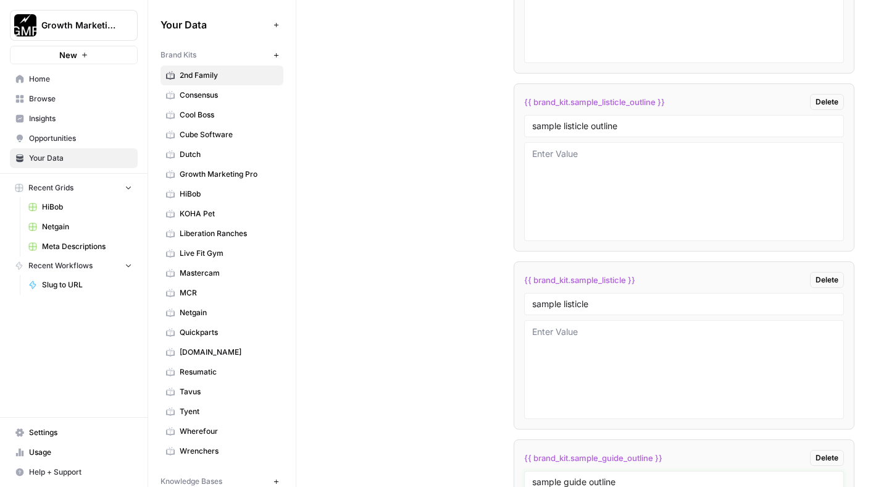
type input "sample guide outline"
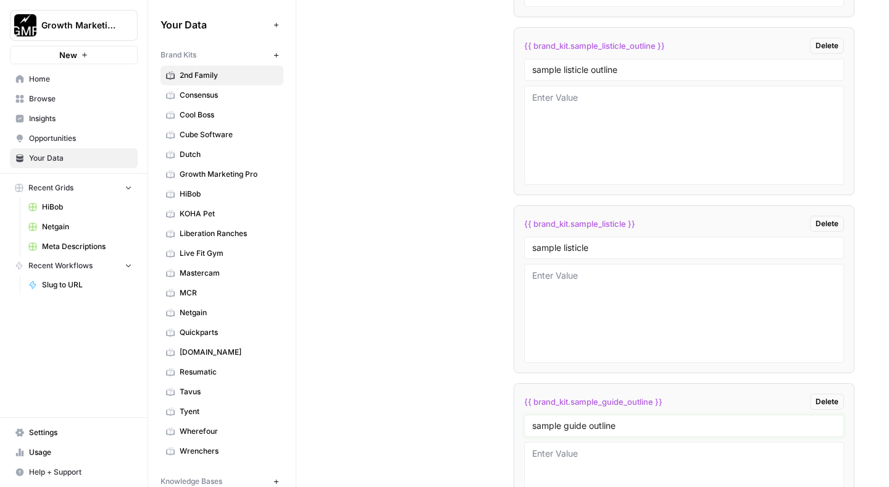
scroll to position [2564, 0]
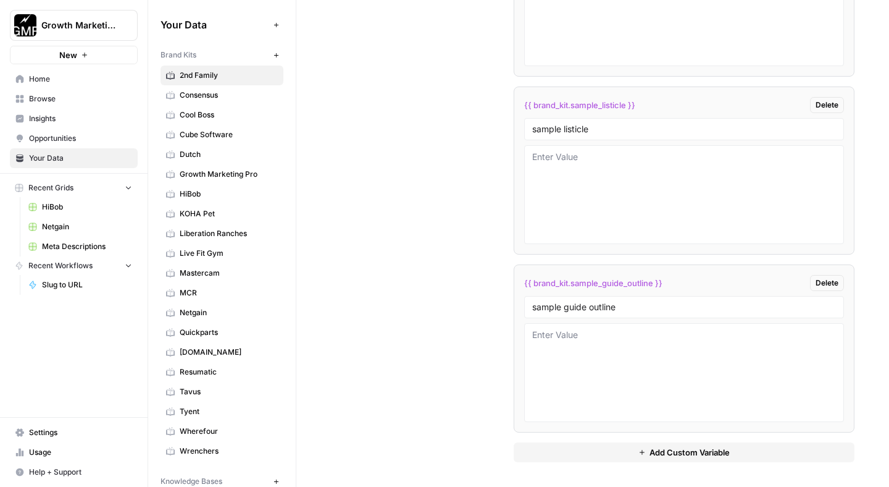
click at [673, 452] on span "Add Custom Variable" at bounding box center [690, 452] width 80 height 12
click at [622, 482] on input "text" at bounding box center [684, 484] width 304 height 11
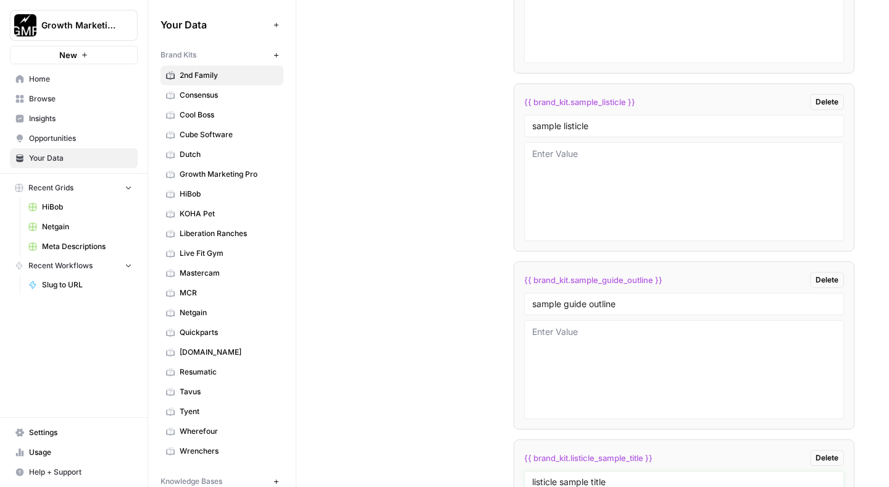
type input "listicle sample title"
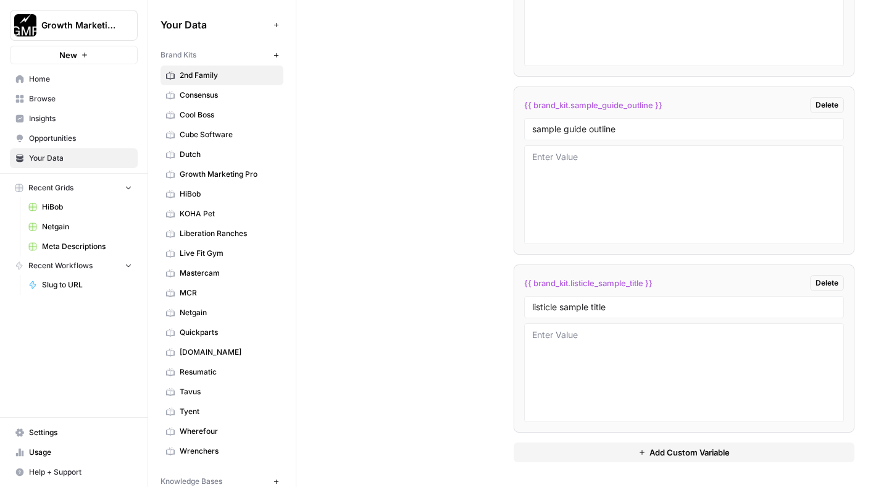
click at [601, 456] on button "Add Custom Variable" at bounding box center [684, 452] width 341 height 20
click at [587, 483] on input "text" at bounding box center [684, 484] width 304 height 11
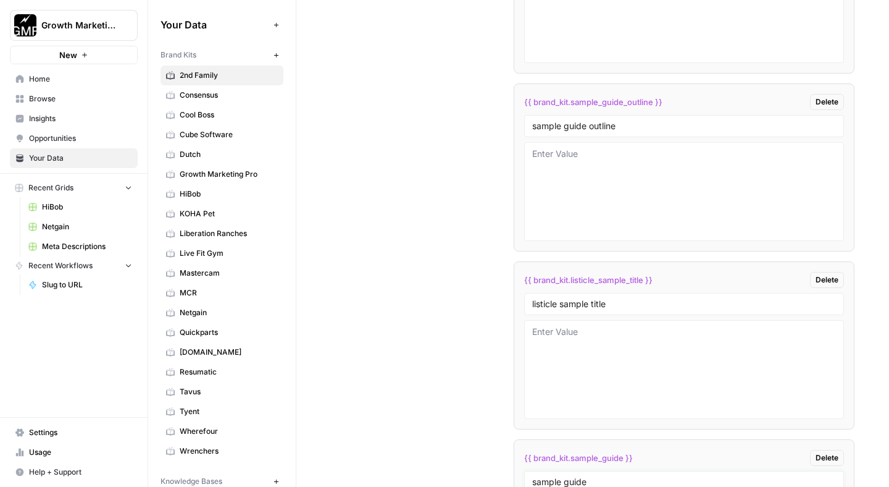
type input "sample guide"
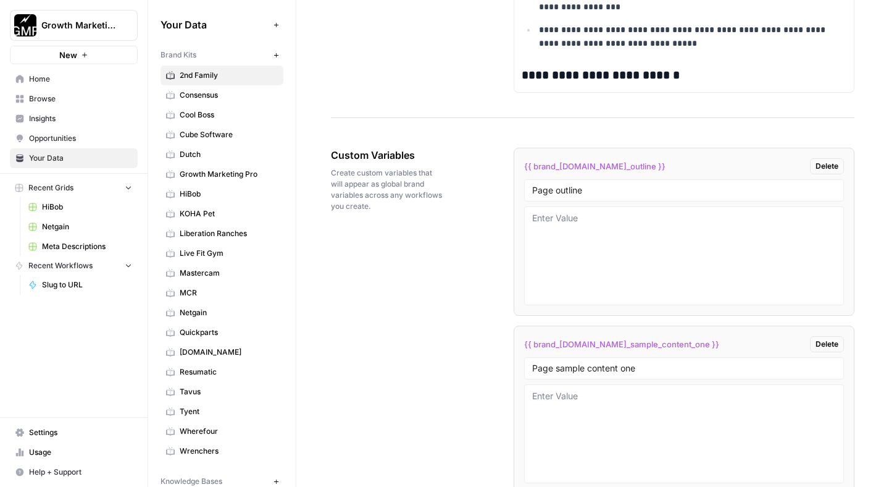
scroll to position [1971, 0]
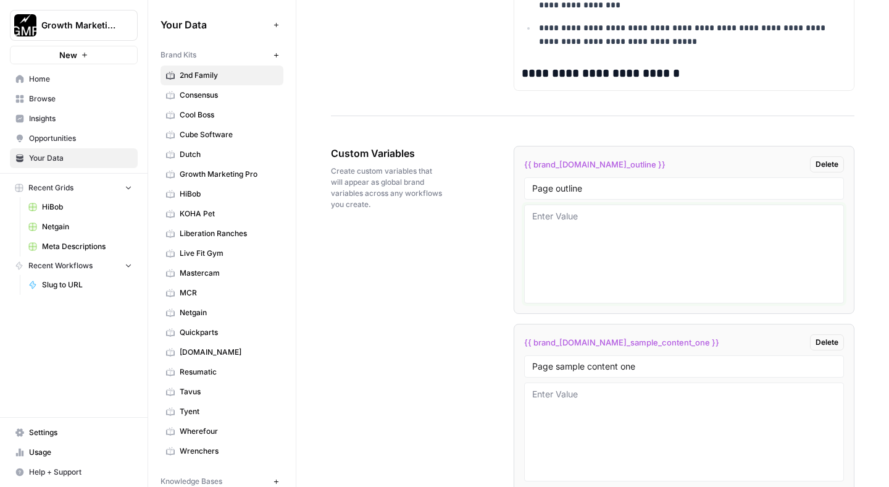
click at [591, 233] on textarea at bounding box center [684, 254] width 304 height 88
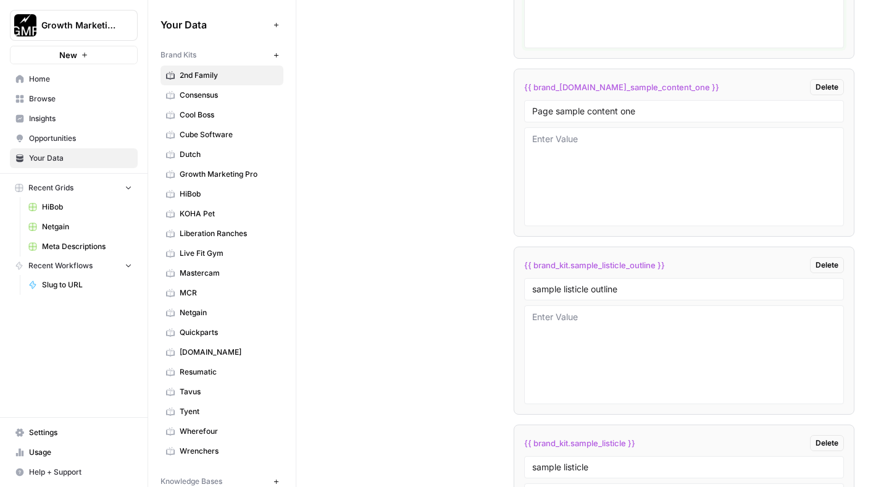
scroll to position [2322, 0]
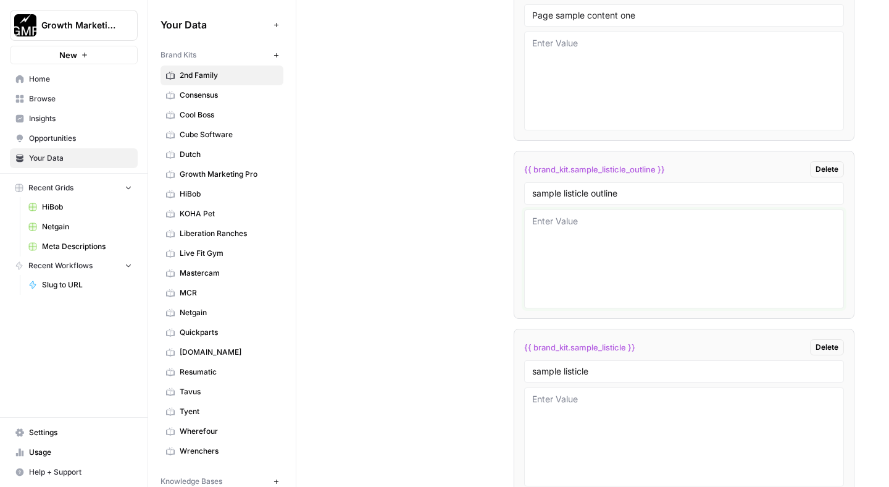
click at [613, 248] on textarea at bounding box center [684, 259] width 304 height 88
paste textarea "6+ Best Companion Care for Seniors ================================== - New Blo…"
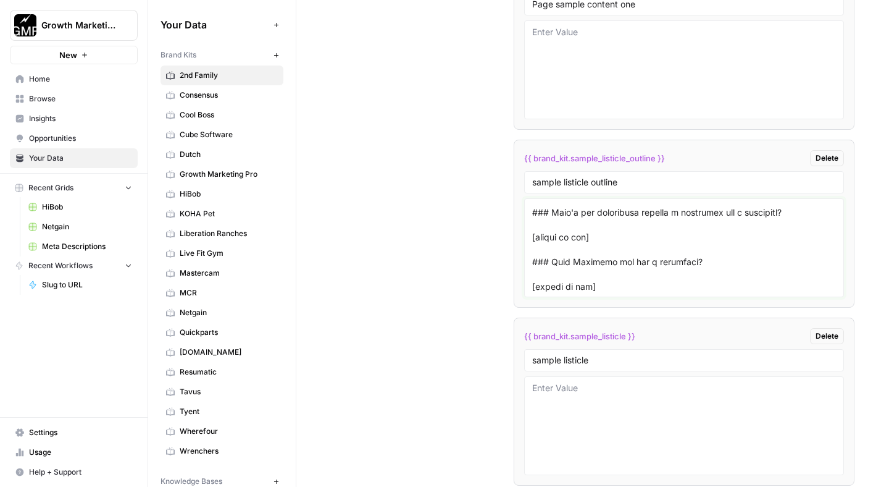
scroll to position [2347, 0]
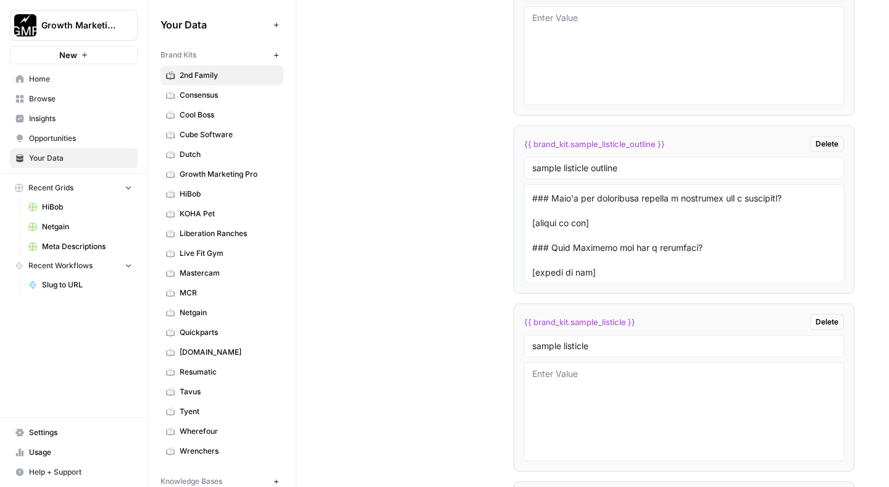
type textarea "6+ Best Companion Care for Seniors ================================== - New Blo…"
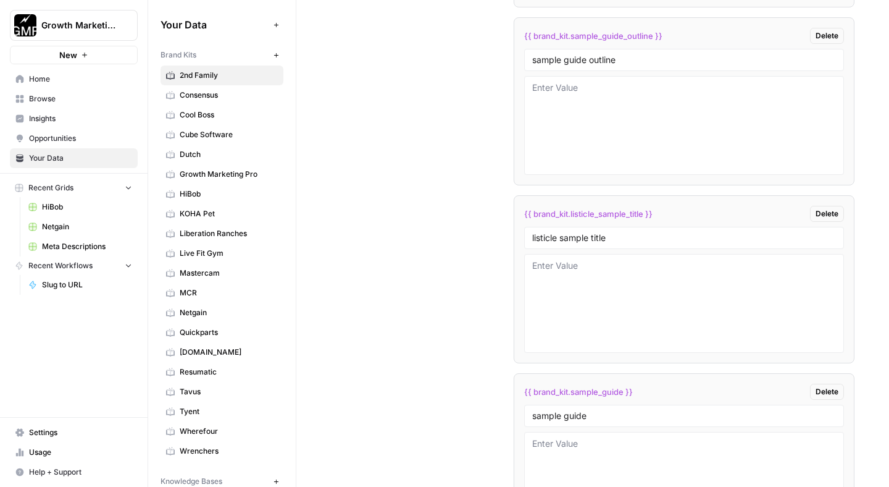
scroll to position [2862, 0]
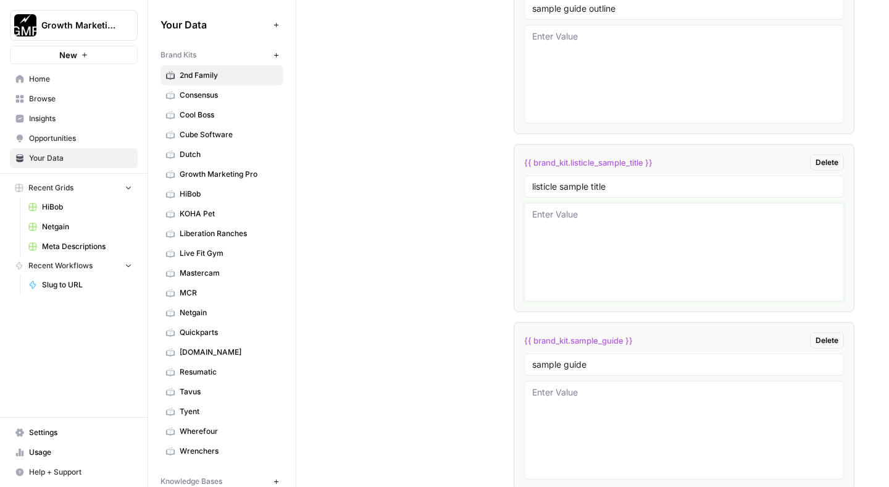
click at [597, 218] on textarea at bounding box center [684, 252] width 304 height 88
click at [545, 214] on textarea "x+ best companion care for seniors" at bounding box center [684, 252] width 304 height 88
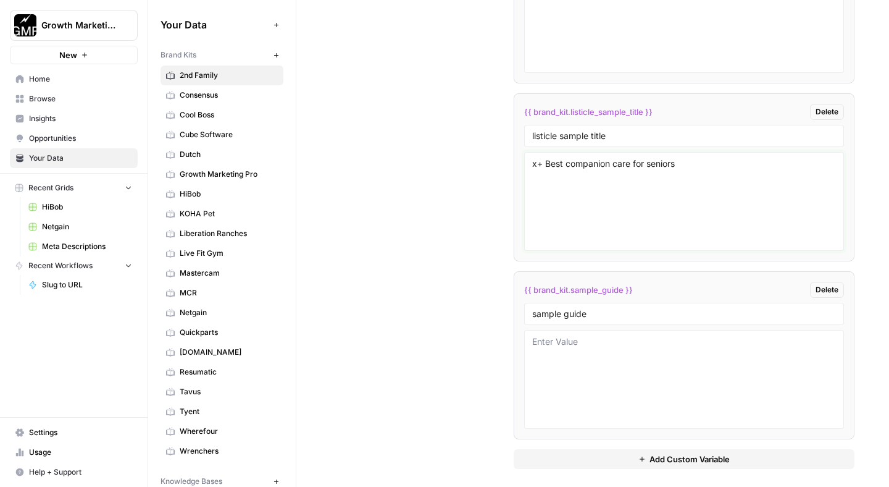
scroll to position [2920, 0]
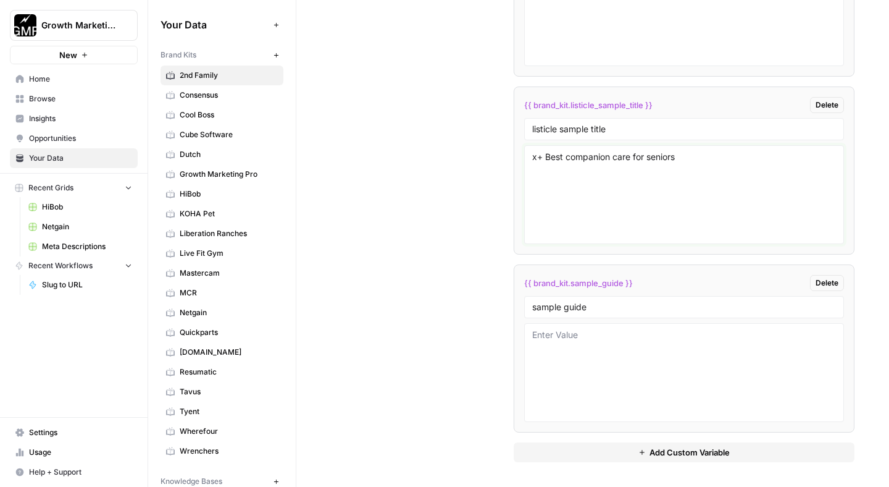
type textarea "x+ Best companion care for seniors"
click at [583, 367] on textarea at bounding box center [684, 373] width 304 height 88
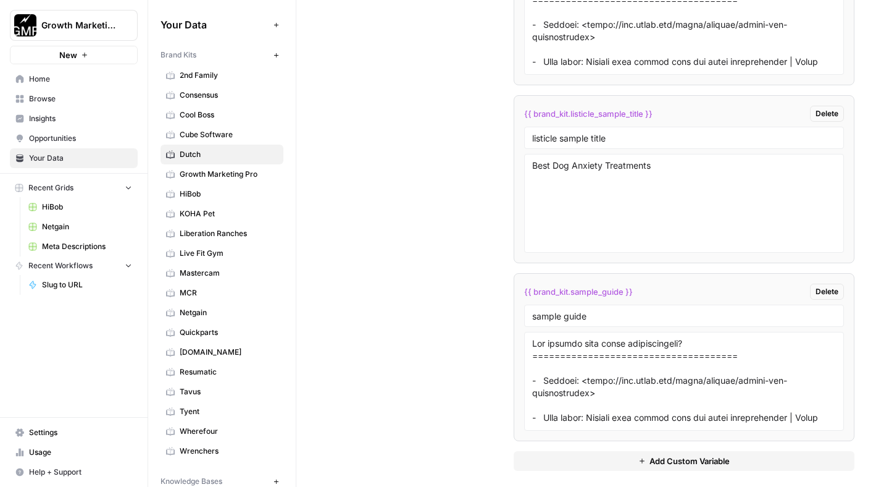
scroll to position [2999, 0]
